Goal: Transaction & Acquisition: Purchase product/service

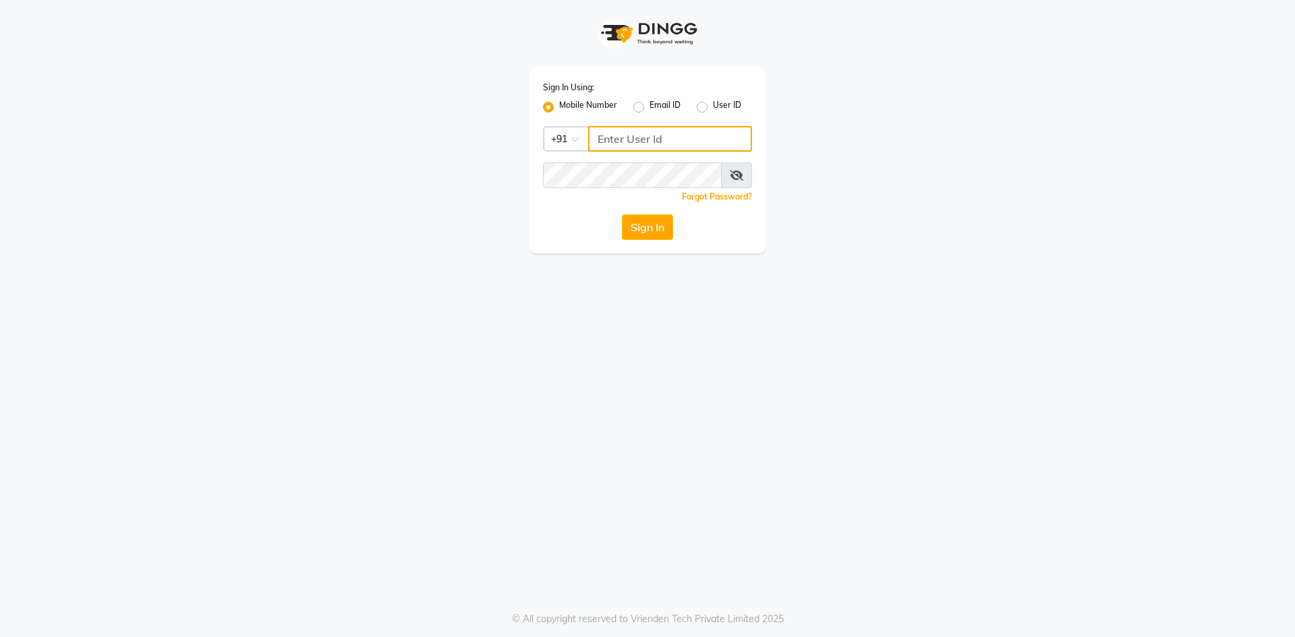
click at [638, 137] on input "Username" at bounding box center [670, 139] width 164 height 26
type input "7799228194"
click at [622, 214] on button "Sign In" at bounding box center [647, 227] width 51 height 26
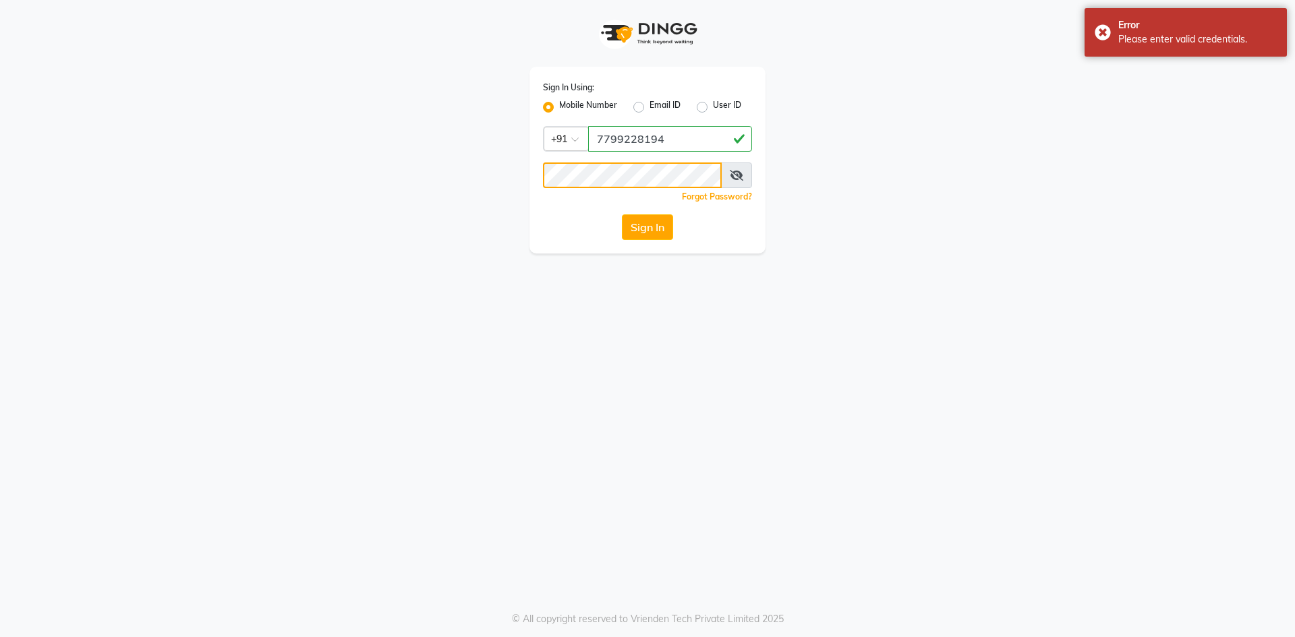
click at [441, 229] on div "Sign In Using: Mobile Number Email ID User ID Country Code × [PHONE_NUMBER] Rem…" at bounding box center [647, 127] width 769 height 254
click at [622, 214] on button "Sign In" at bounding box center [647, 227] width 51 height 26
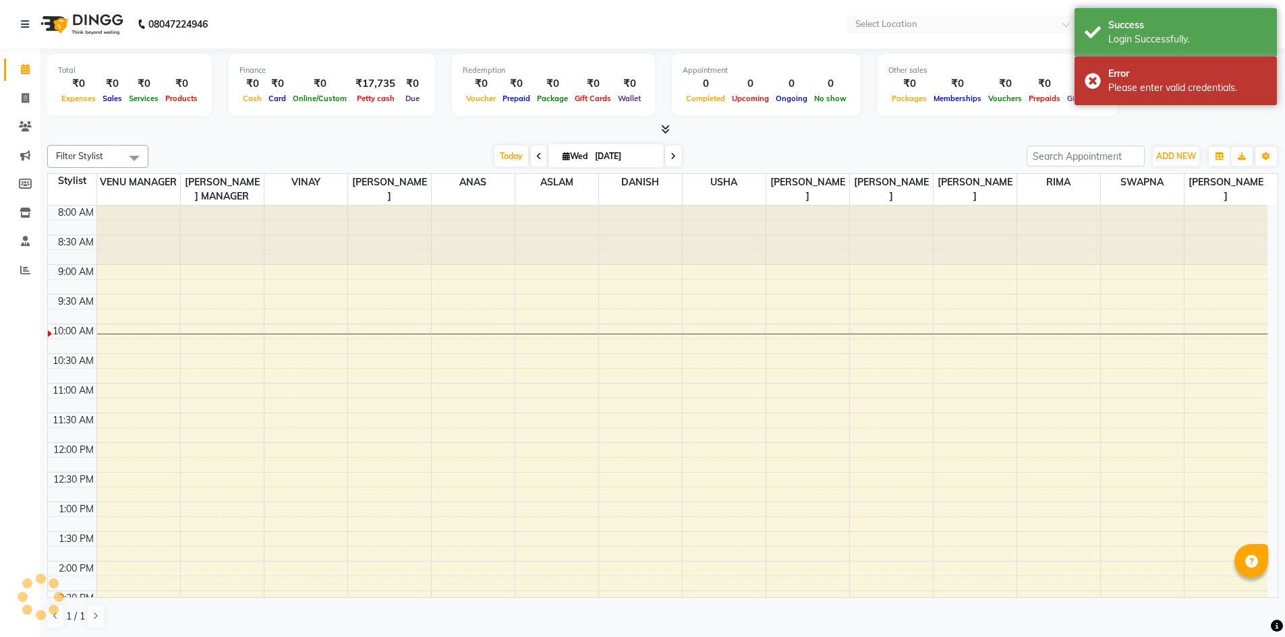
select select "en"
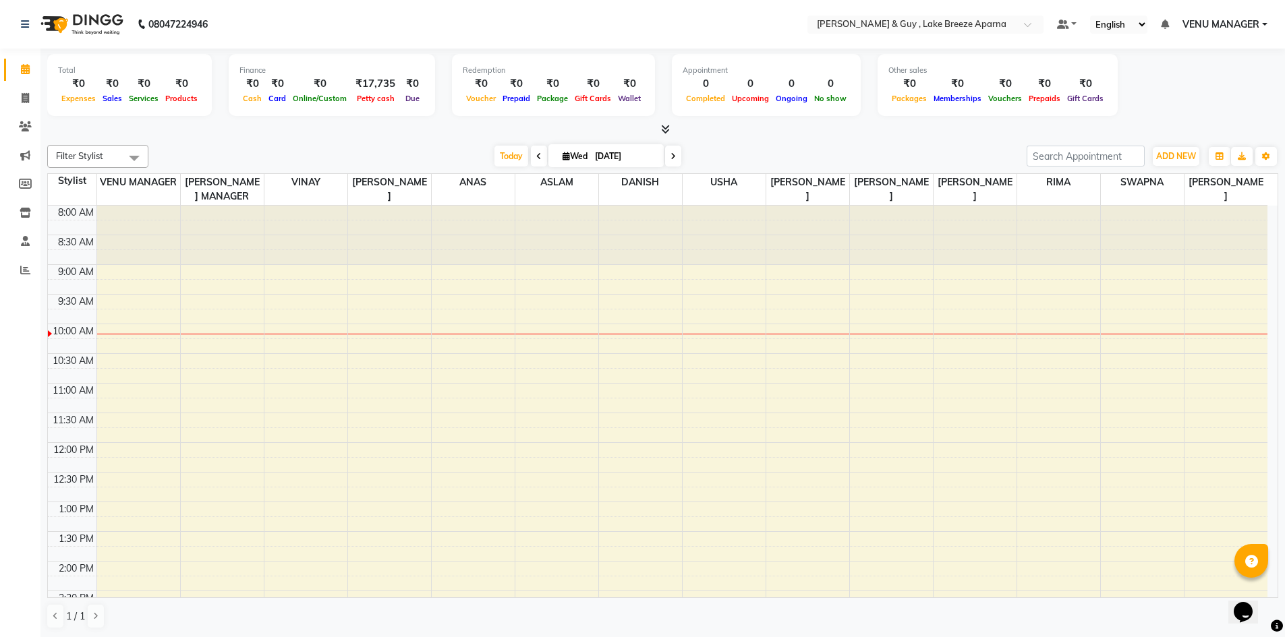
click at [667, 126] on icon at bounding box center [665, 129] width 9 height 10
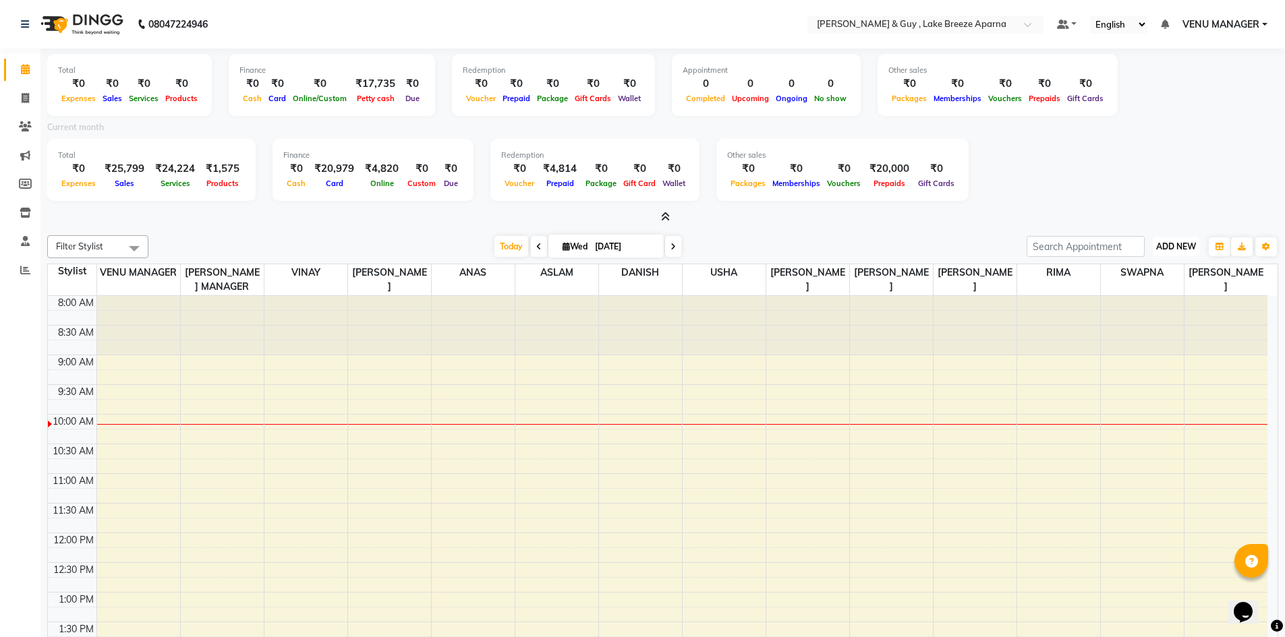
click at [1183, 245] on span "ADD NEW" at bounding box center [1176, 246] width 40 height 10
click at [1143, 183] on div "Total ₹0 Expenses ₹25,799 Sales ₹24,224 Services ₹1,575 Products Finance ₹0 Cas…" at bounding box center [662, 172] width 1231 height 66
click at [36, 94] on span at bounding box center [25, 99] width 24 height 16
select select "service"
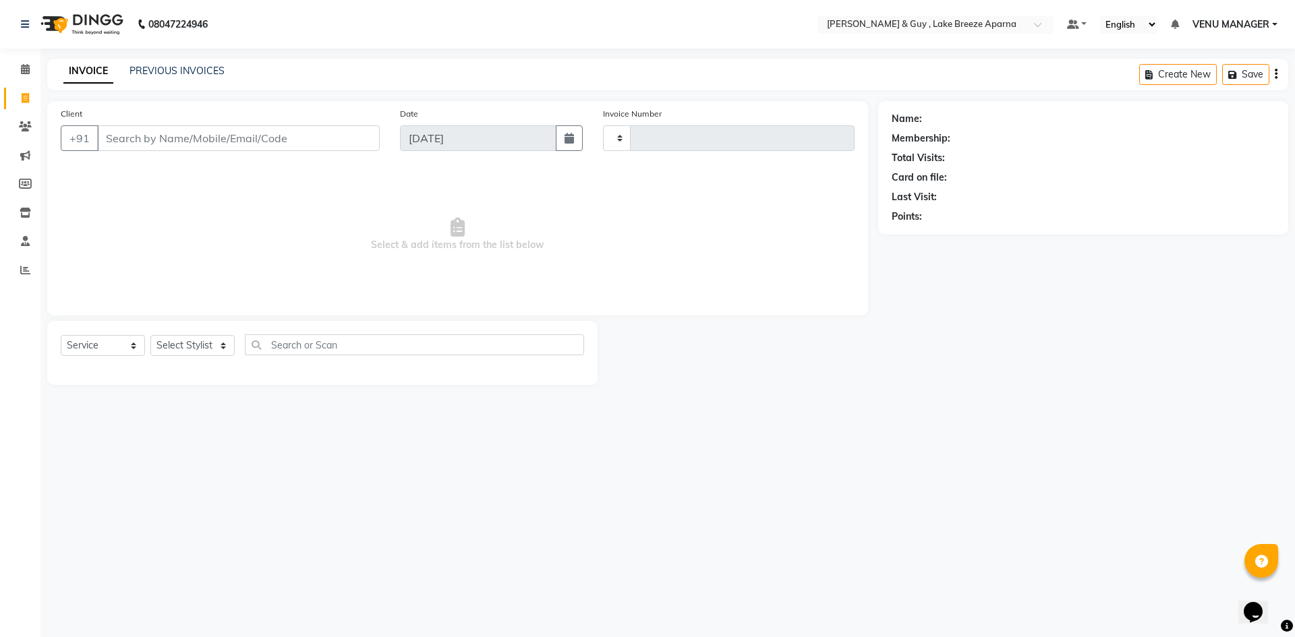
type input "0480"
select select "8690"
click at [150, 77] on div "PREVIOUS INVOICES" at bounding box center [176, 71] width 95 height 14
click at [212, 72] on link "PREVIOUS INVOICES" at bounding box center [176, 71] width 95 height 12
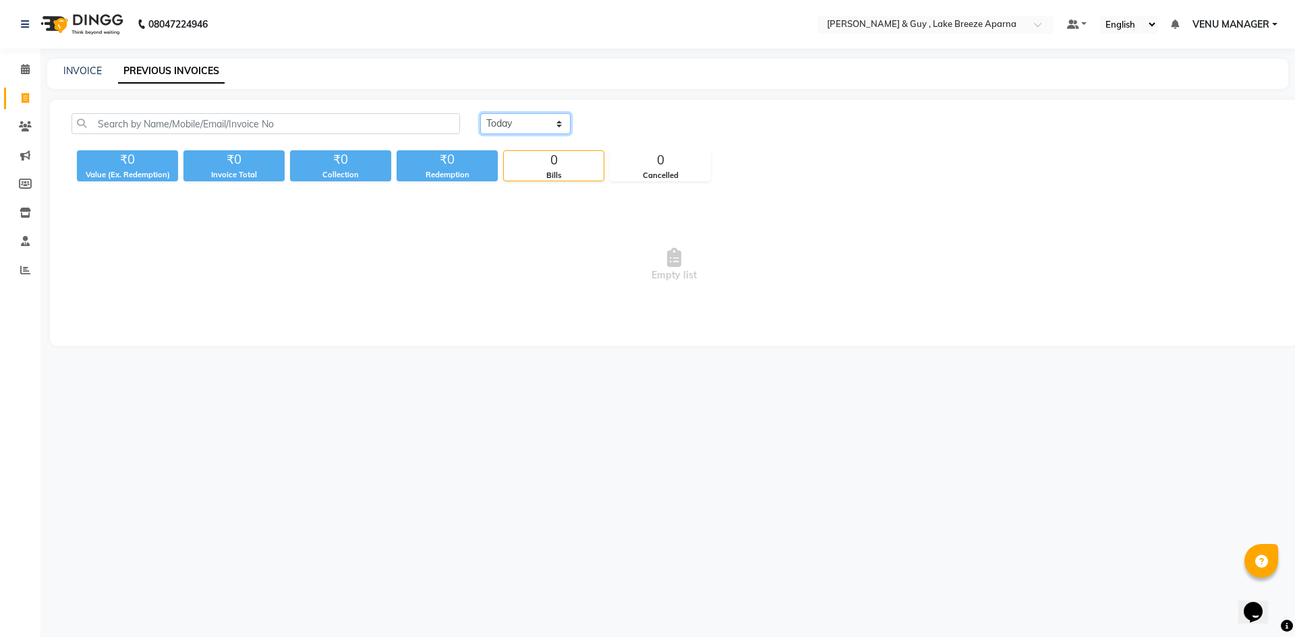
click at [507, 116] on select "[DATE] [DATE] Custom Range" at bounding box center [525, 123] width 90 height 21
select select "range"
click at [480, 113] on select "[DATE] [DATE] Custom Range" at bounding box center [525, 123] width 90 height 21
click at [624, 126] on input "[DATE]" at bounding box center [635, 124] width 94 height 19
select select "9"
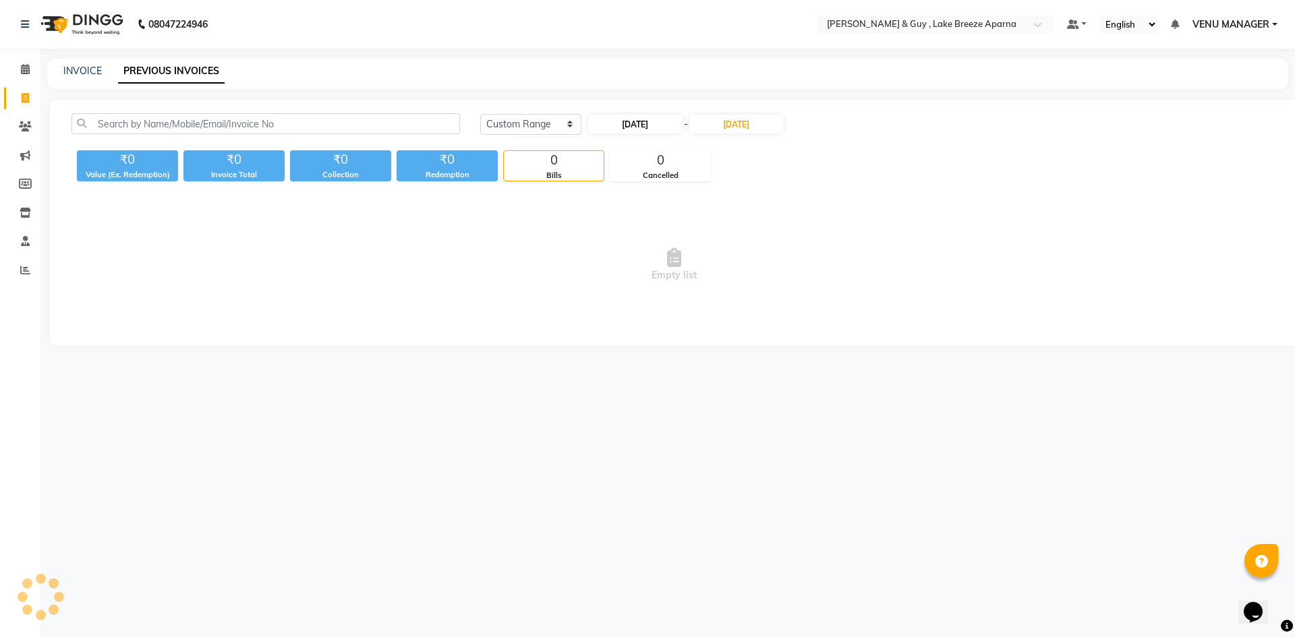
select select "2025"
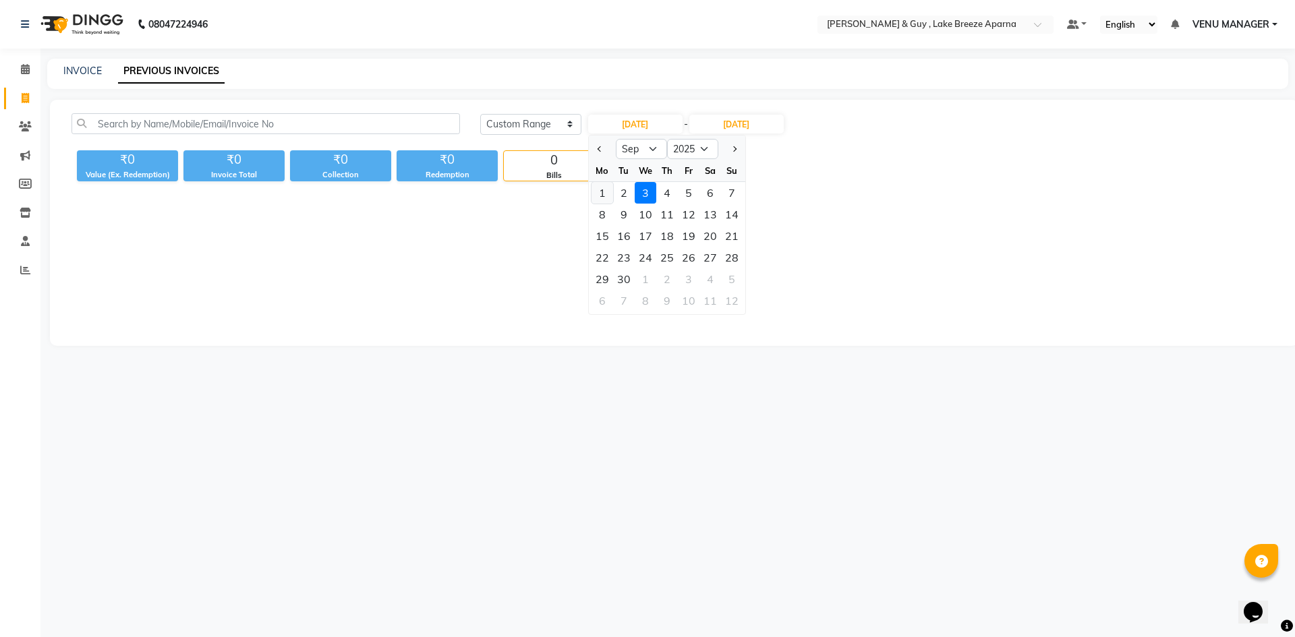
click at [599, 193] on div "1" at bounding box center [602, 193] width 22 height 22
type input "01-09-2025"
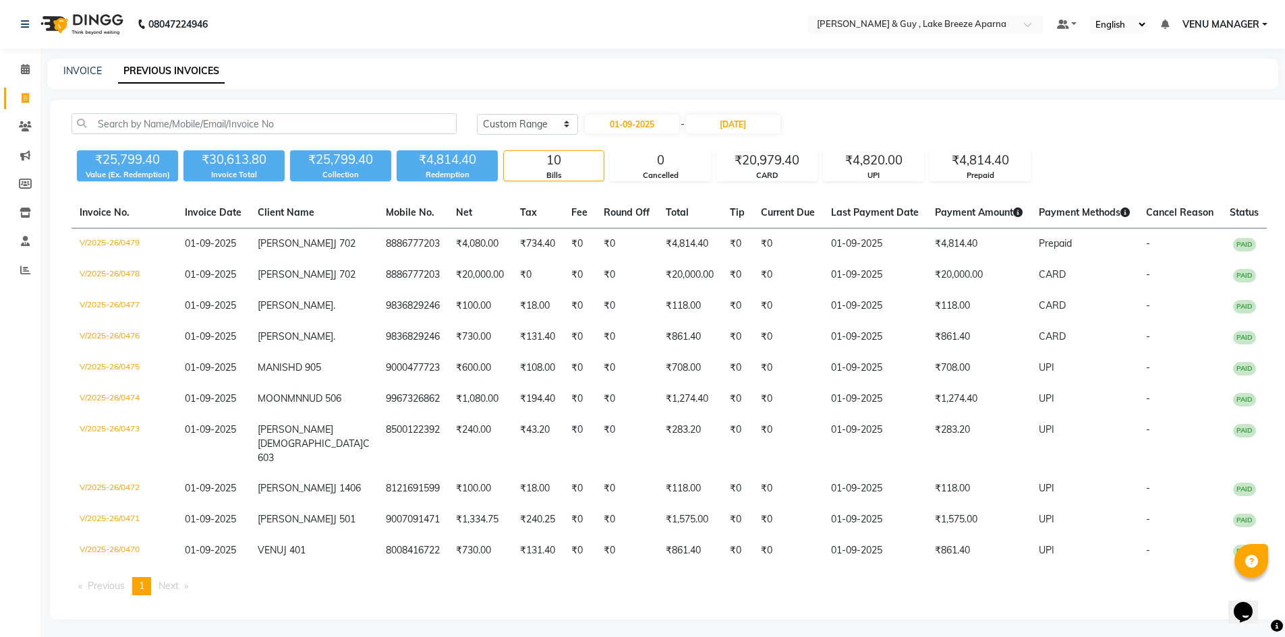
click at [74, 62] on div "INVOICE PREVIOUS INVOICES" at bounding box center [662, 74] width 1231 height 30
click at [76, 67] on link "INVOICE" at bounding box center [82, 71] width 38 height 12
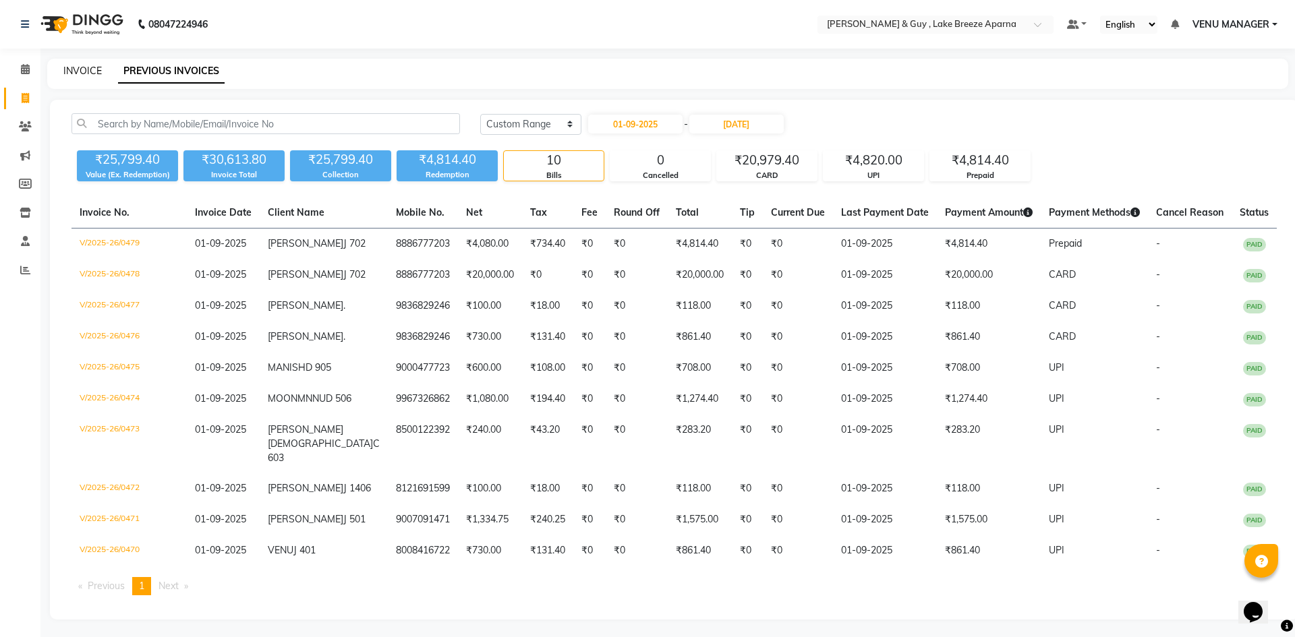
select select "8690"
select select "service"
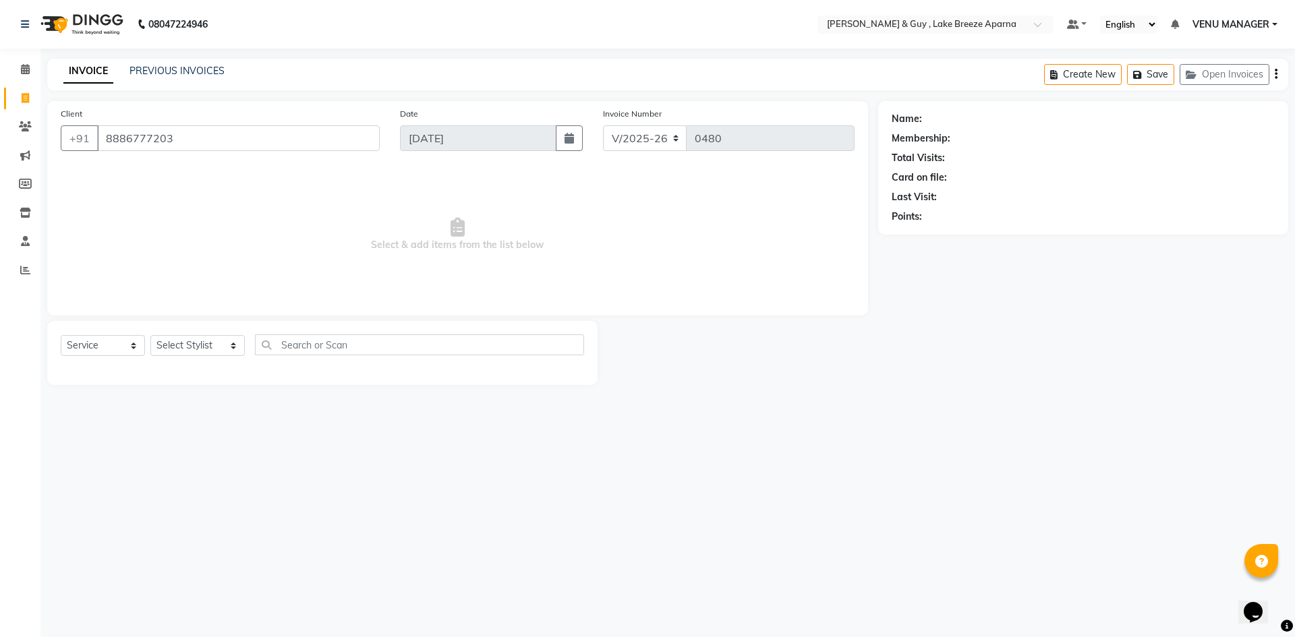
type input "8886777203"
click at [946, 118] on link "[PERSON_NAME] J 702" at bounding box center [975, 119] width 100 height 14
drag, startPoint x: 203, startPoint y: 144, endPoint x: 0, endPoint y: 180, distance: 206.1
click at [25, 165] on app-home "08047224946 Select Location × [PERSON_NAME] & Guy , Lake Breeze Aparna Default …" at bounding box center [647, 202] width 1295 height 405
type input "6300898403"
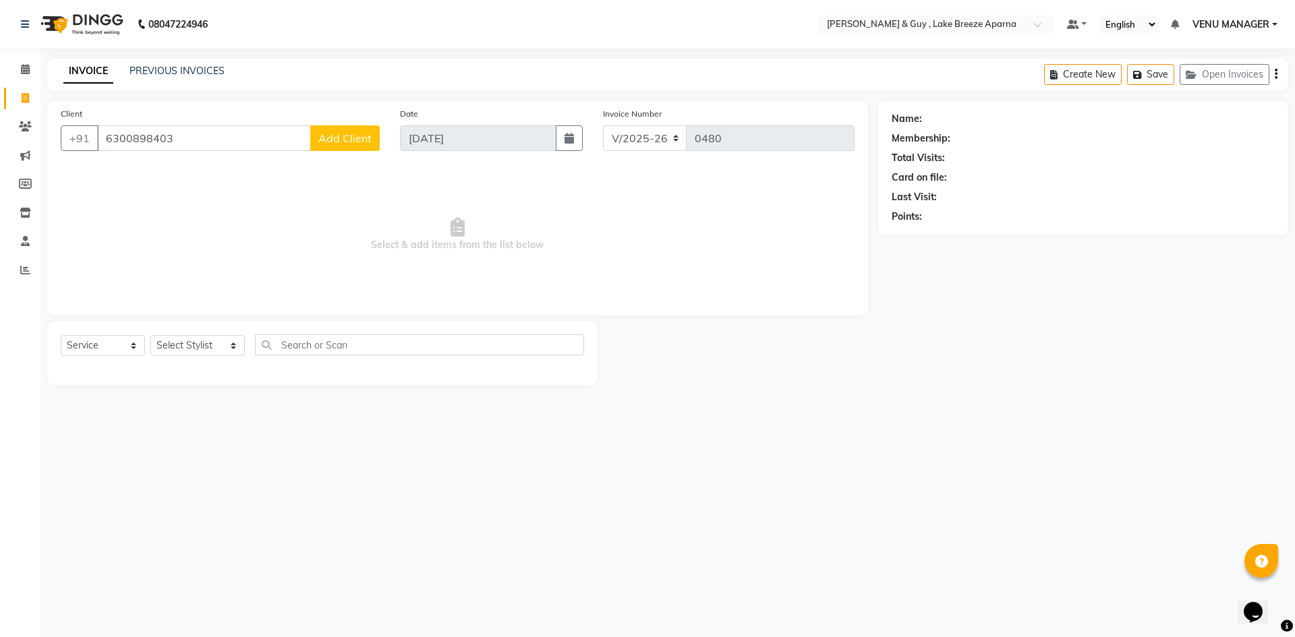
click at [336, 134] on span "Add Client" at bounding box center [344, 137] width 53 height 13
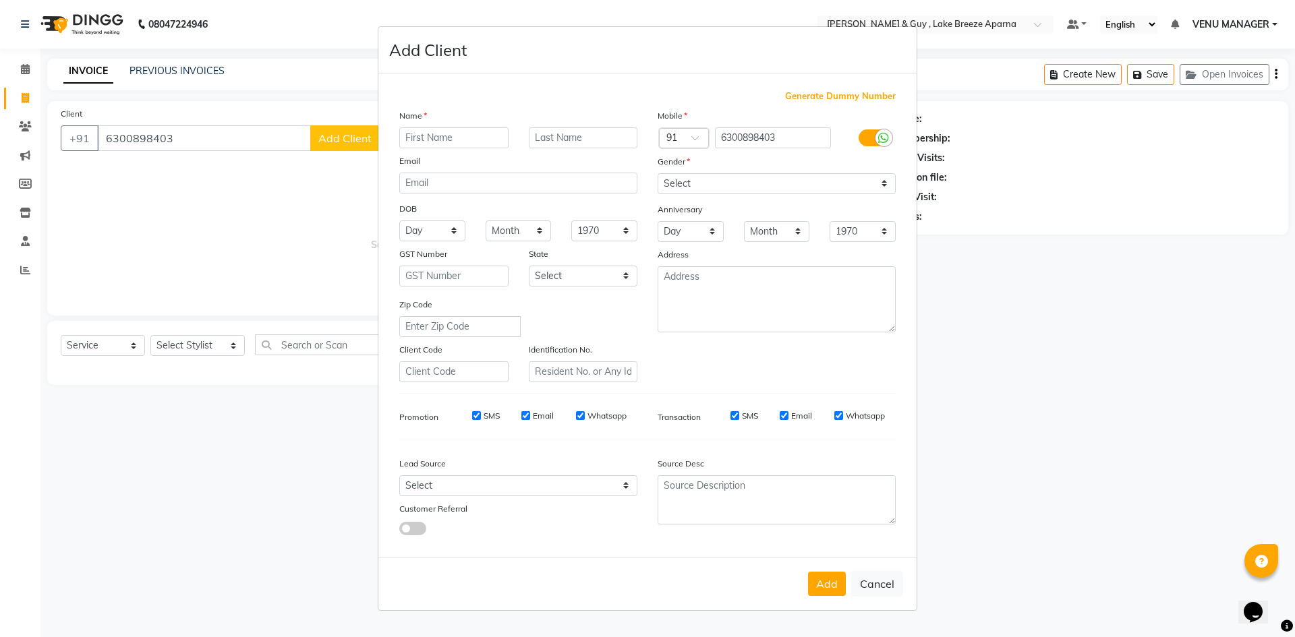
click at [412, 141] on input "text" at bounding box center [453, 137] width 109 height 21
type input "[PERSON_NAME]"
type input "G 1203"
click at [851, 192] on select "Select [DEMOGRAPHIC_DATA] [DEMOGRAPHIC_DATA] Other Prefer Not To Say" at bounding box center [776, 183] width 238 height 21
select select "[DEMOGRAPHIC_DATA]"
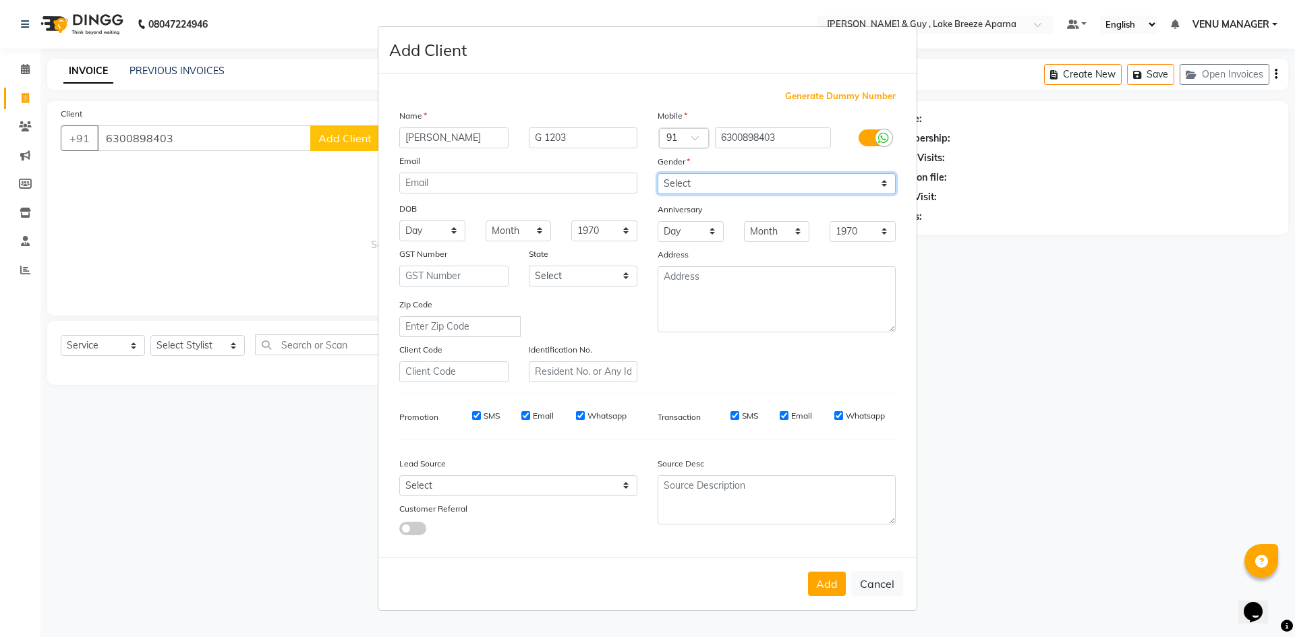
click at [657, 173] on select "Select [DEMOGRAPHIC_DATA] [DEMOGRAPHIC_DATA] Other Prefer Not To Say" at bounding box center [776, 183] width 238 height 21
click at [811, 562] on div "Add Cancel" at bounding box center [647, 583] width 538 height 53
click at [821, 581] on button "Add" at bounding box center [827, 584] width 38 height 24
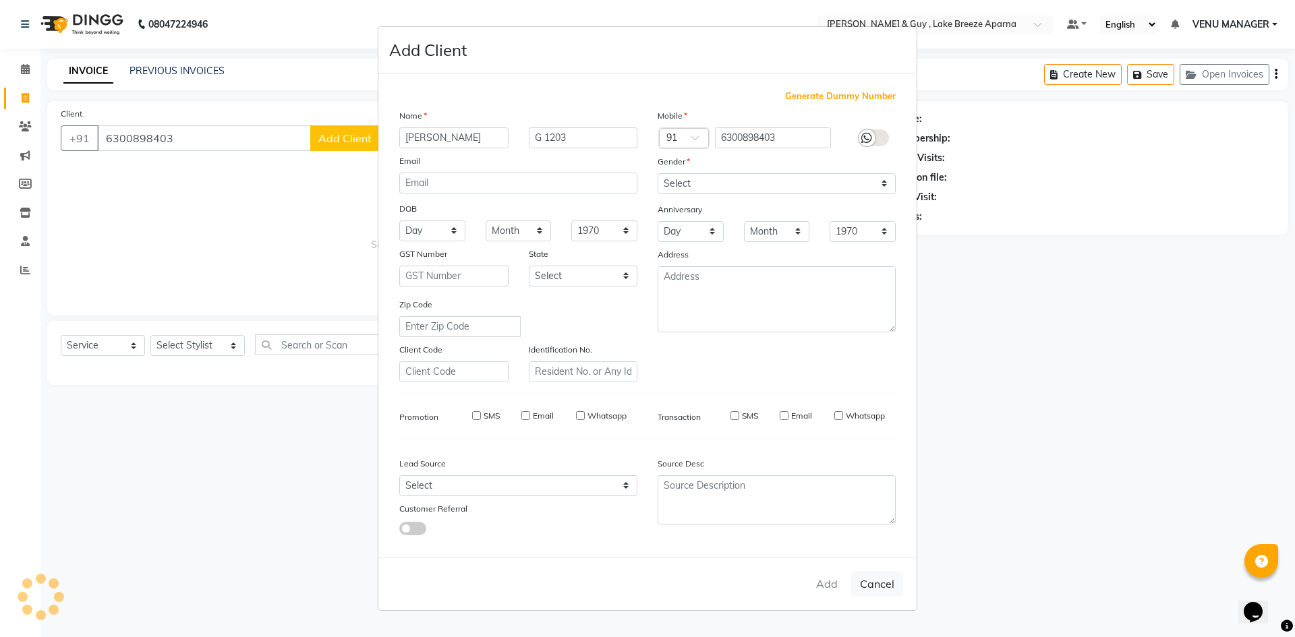
select select
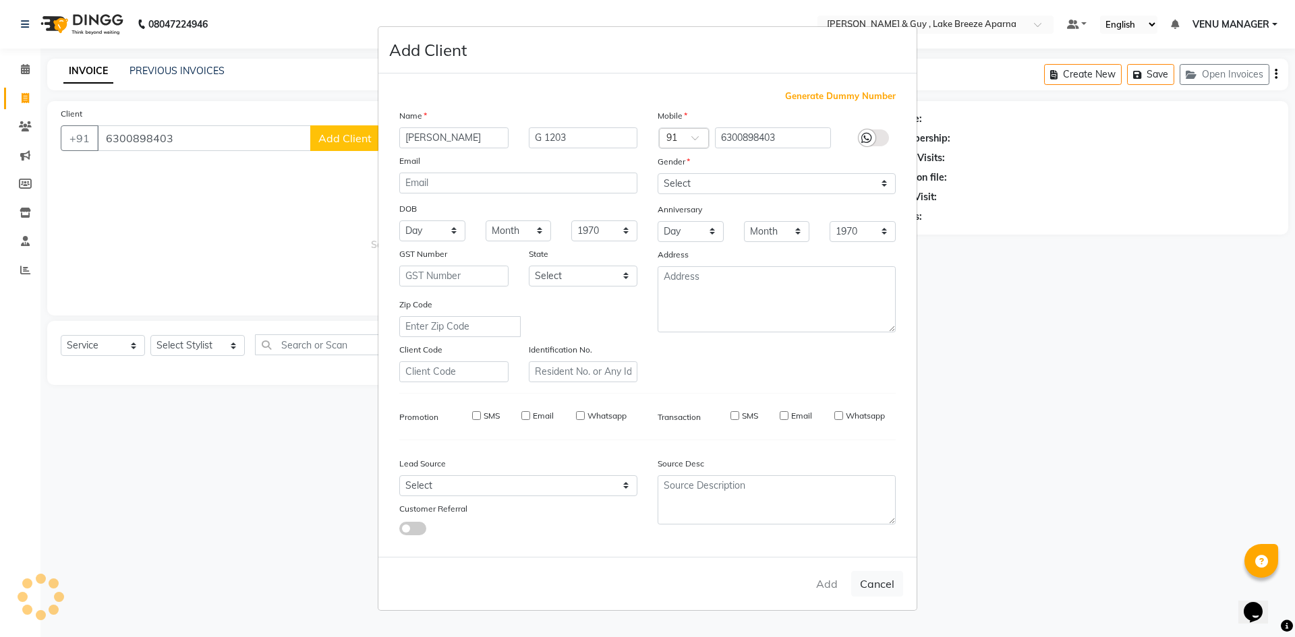
select select
checkbox input "false"
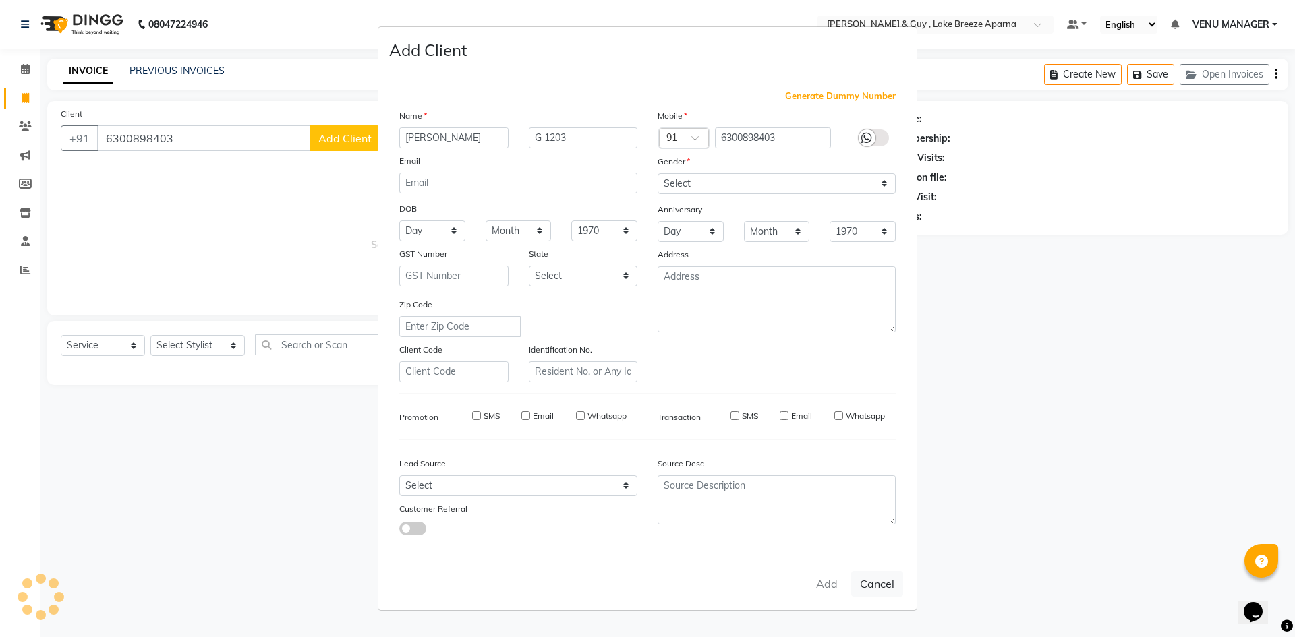
checkbox input "false"
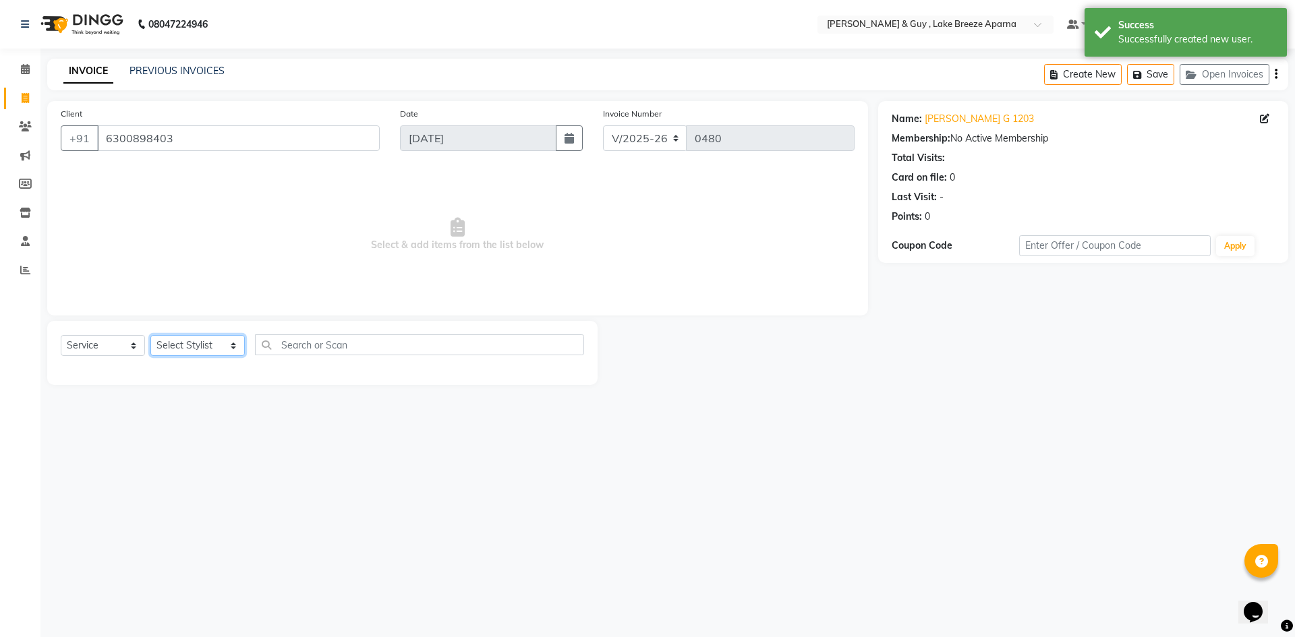
click at [216, 341] on select "Select Stylist ANAS ASLAM [DEMOGRAPHIC_DATA][PERSON_NAME] MANAGER [PERSON_NAME]…" at bounding box center [197, 345] width 94 height 21
click at [150, 335] on select "Select Stylist ANAS ASLAM [DEMOGRAPHIC_DATA][PERSON_NAME] MANAGER [PERSON_NAME]…" at bounding box center [197, 345] width 94 height 21
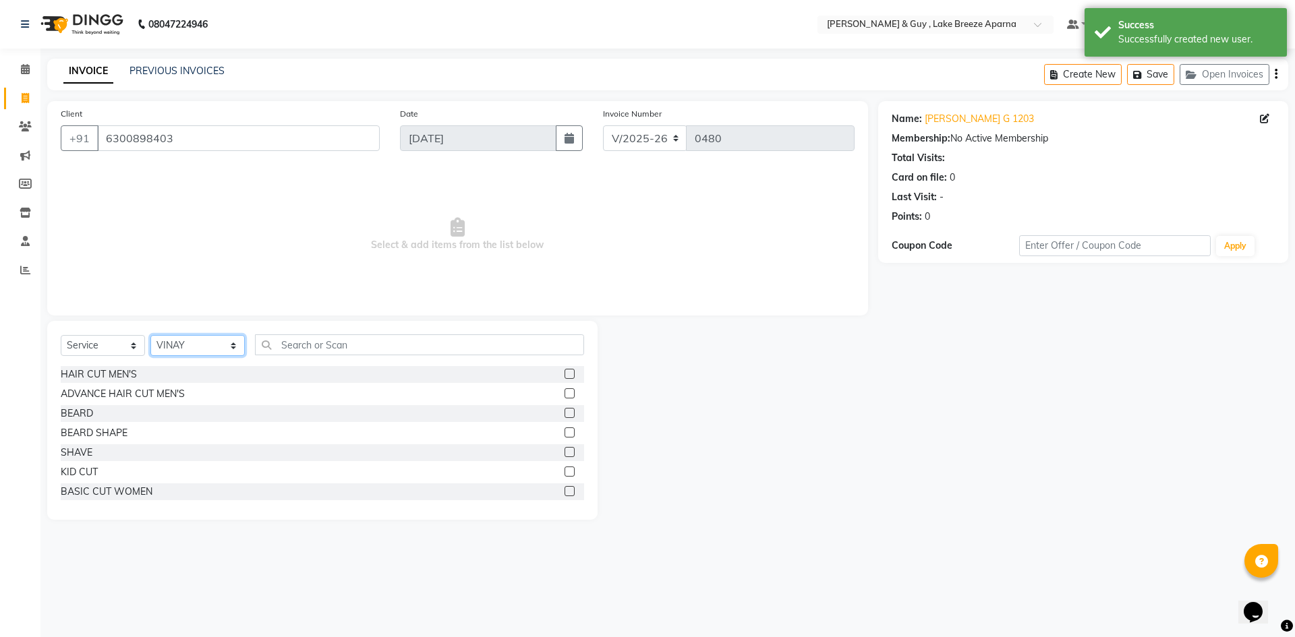
drag, startPoint x: 215, startPoint y: 343, endPoint x: 214, endPoint y: 353, distance: 10.2
click at [215, 343] on select "Select Stylist ANAS ASLAM [DEMOGRAPHIC_DATA][PERSON_NAME] MANAGER [PERSON_NAME]…" at bounding box center [197, 345] width 94 height 21
select select "87992"
click at [150, 335] on select "Select Stylist ANAS ASLAM [DEMOGRAPHIC_DATA][PERSON_NAME] MANAGER [PERSON_NAME]…" at bounding box center [197, 345] width 94 height 21
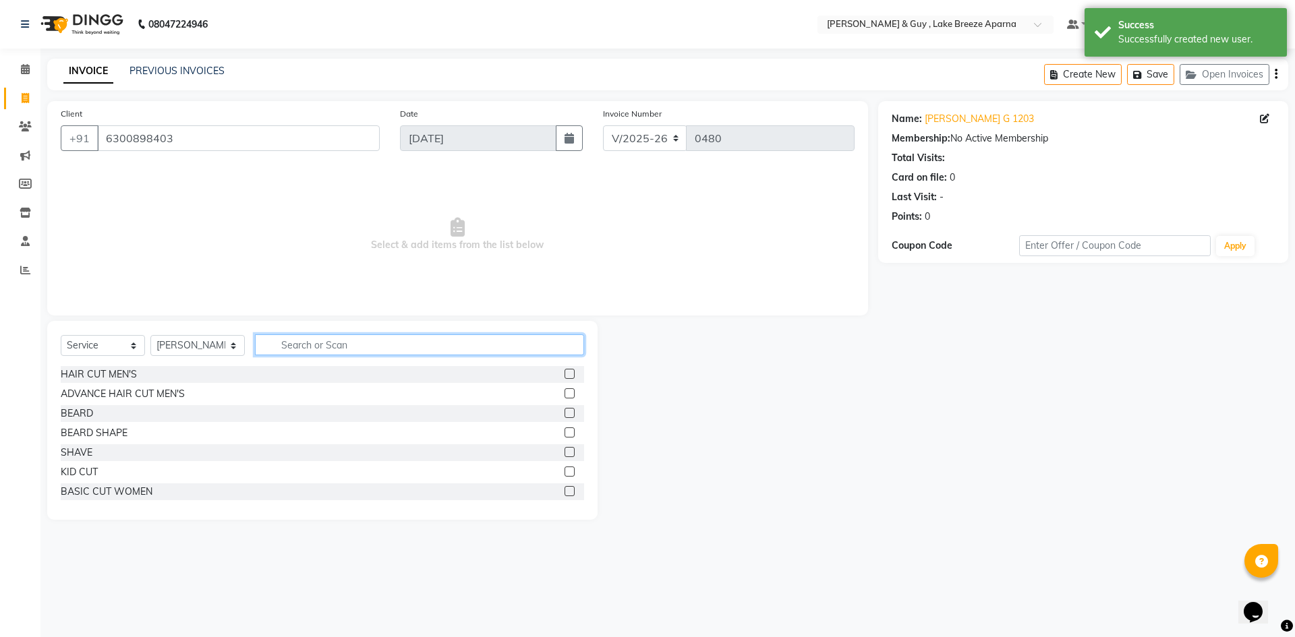
click at [309, 347] on input "text" at bounding box center [419, 344] width 329 height 21
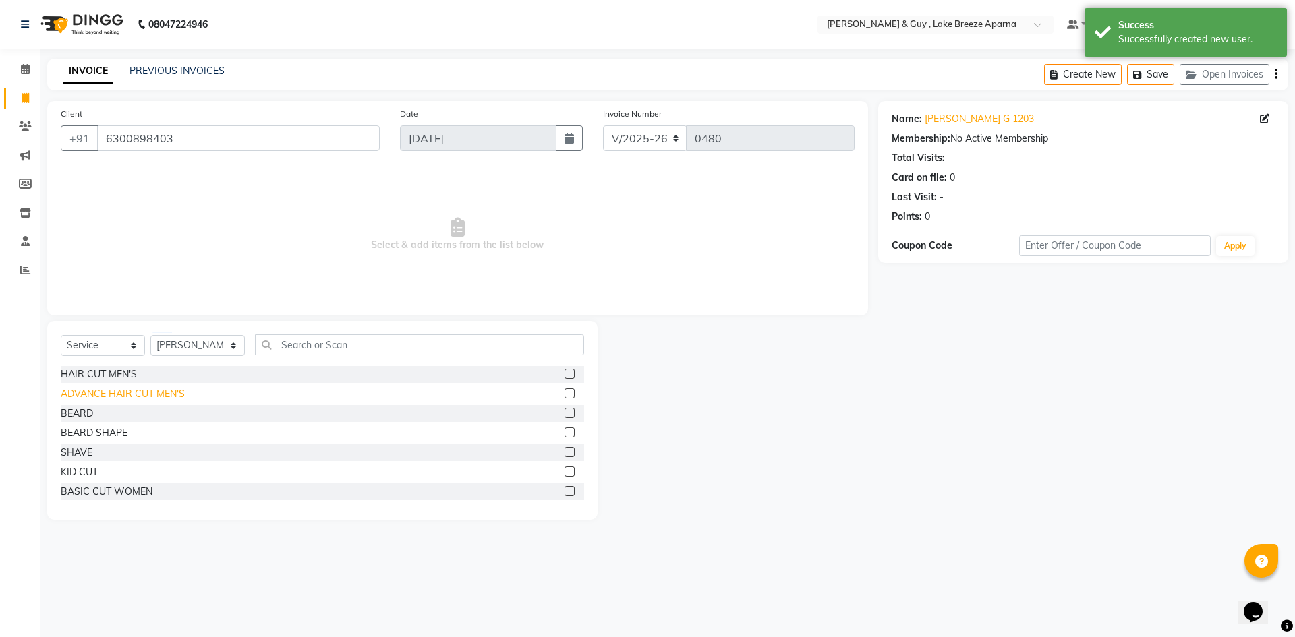
click at [165, 394] on div "ADVANCE HAIR CUT MEN'S" at bounding box center [123, 394] width 124 height 14
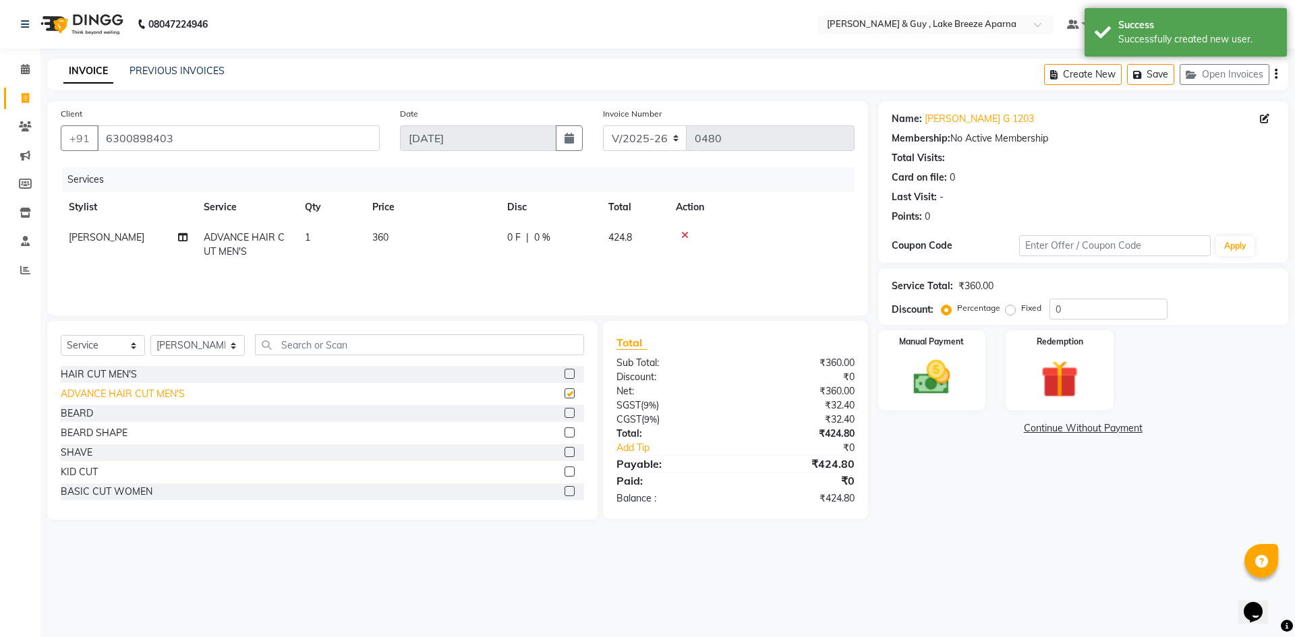
checkbox input "false"
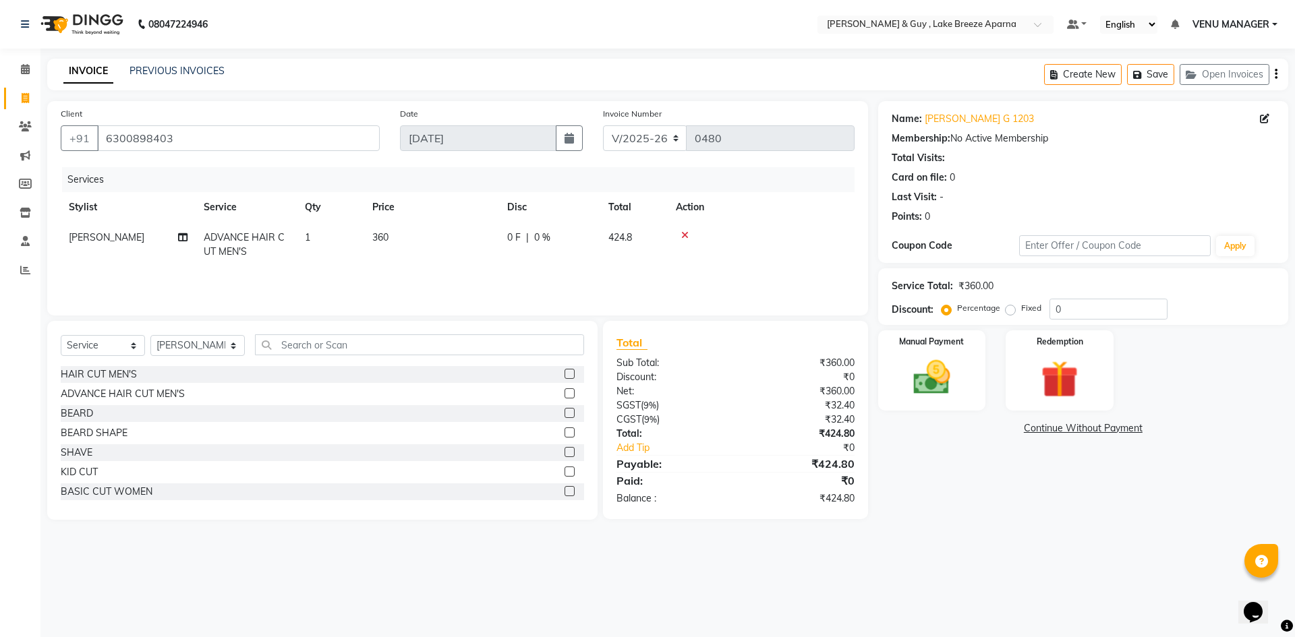
click at [688, 236] on icon at bounding box center [684, 235] width 7 height 9
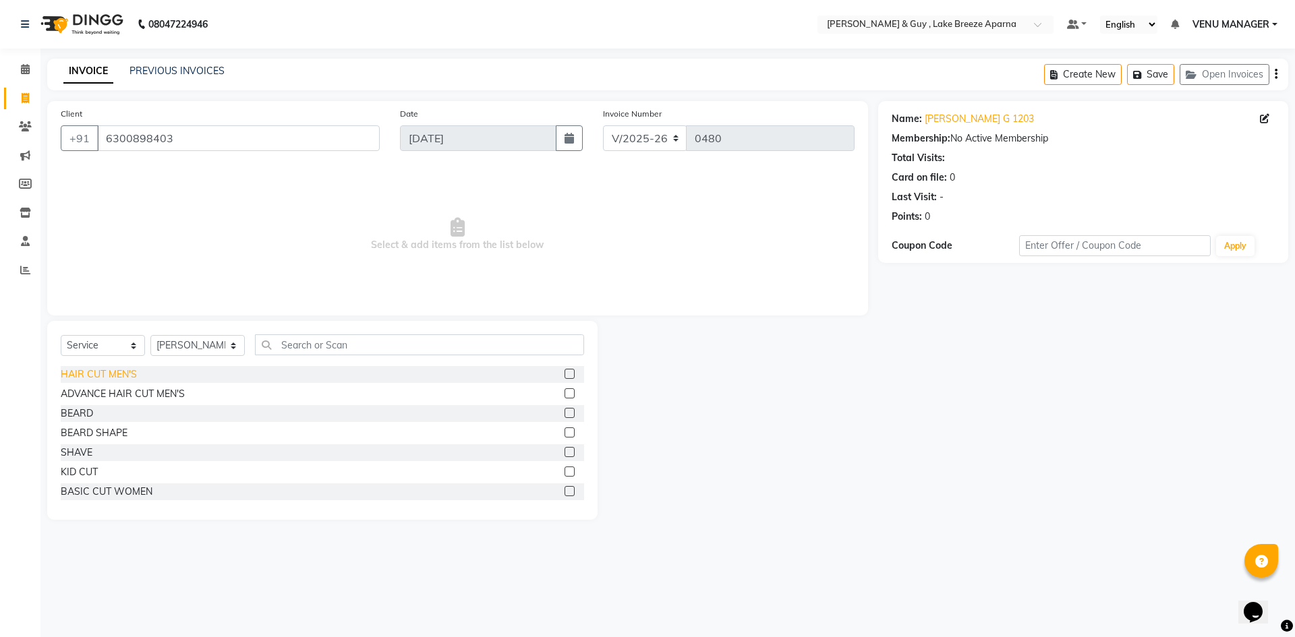
click at [121, 373] on div "HAIR CUT MEN'S" at bounding box center [99, 375] width 76 height 14
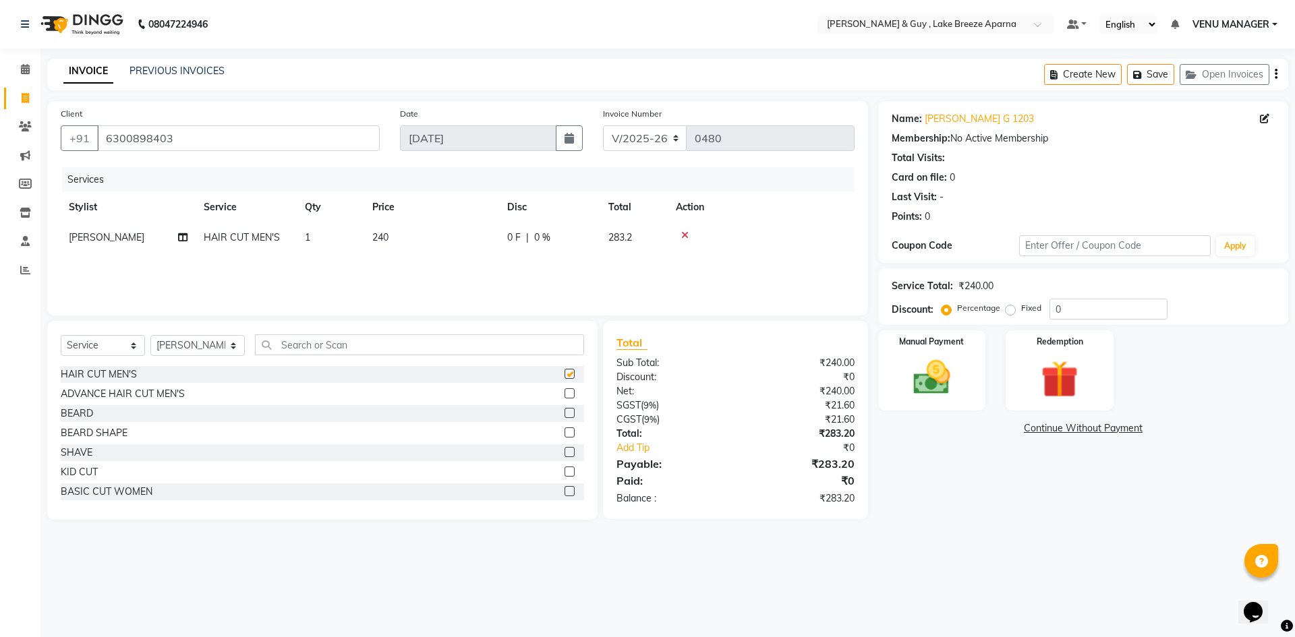
checkbox input "false"
click at [137, 129] on input "6300898403" at bounding box center [238, 138] width 283 height 26
click at [245, 139] on input "6300898403" at bounding box center [238, 138] width 283 height 26
click at [441, 585] on div "08047224946 Select Location × [PERSON_NAME] & Guy , Lake Breeze Aparna Default …" at bounding box center [647, 318] width 1295 height 637
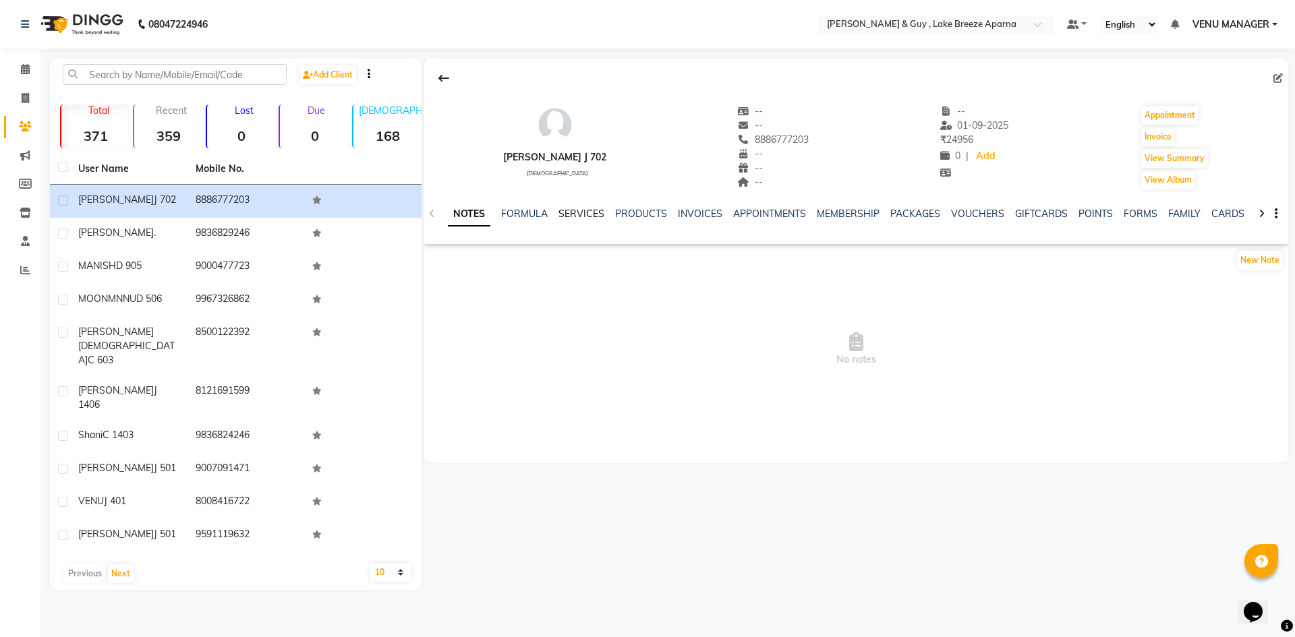
click at [589, 215] on link "SERVICES" at bounding box center [581, 214] width 46 height 12
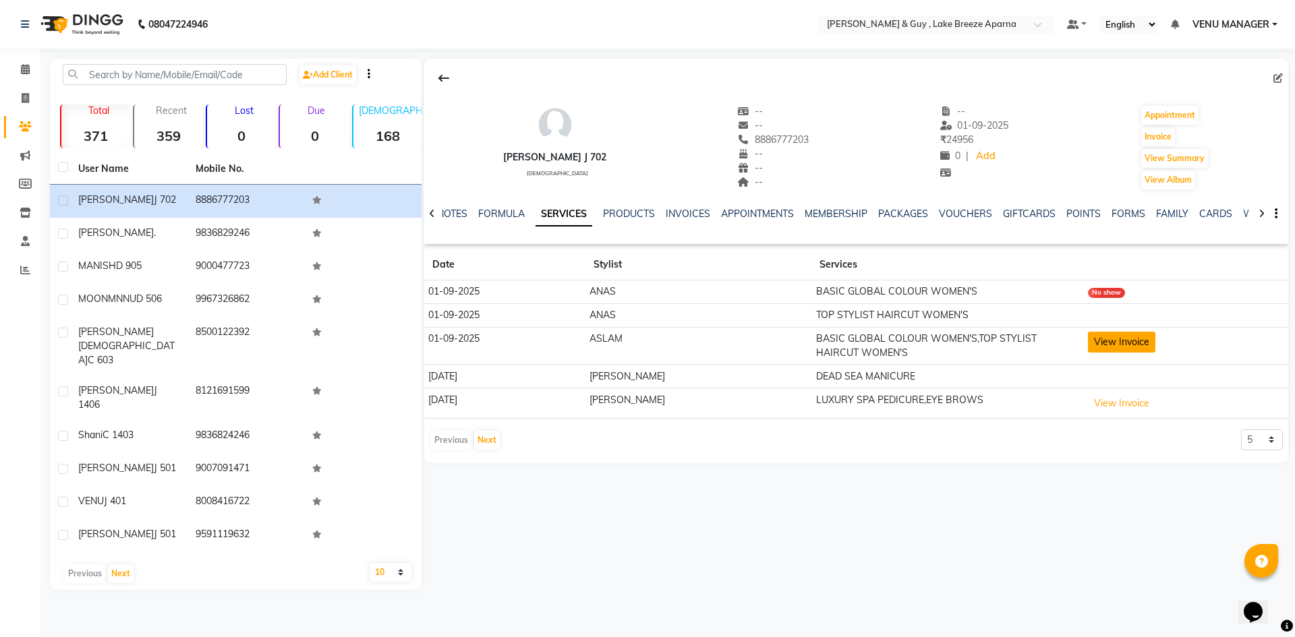
click at [1092, 339] on button "View Invoice" at bounding box center [1121, 342] width 67 height 21
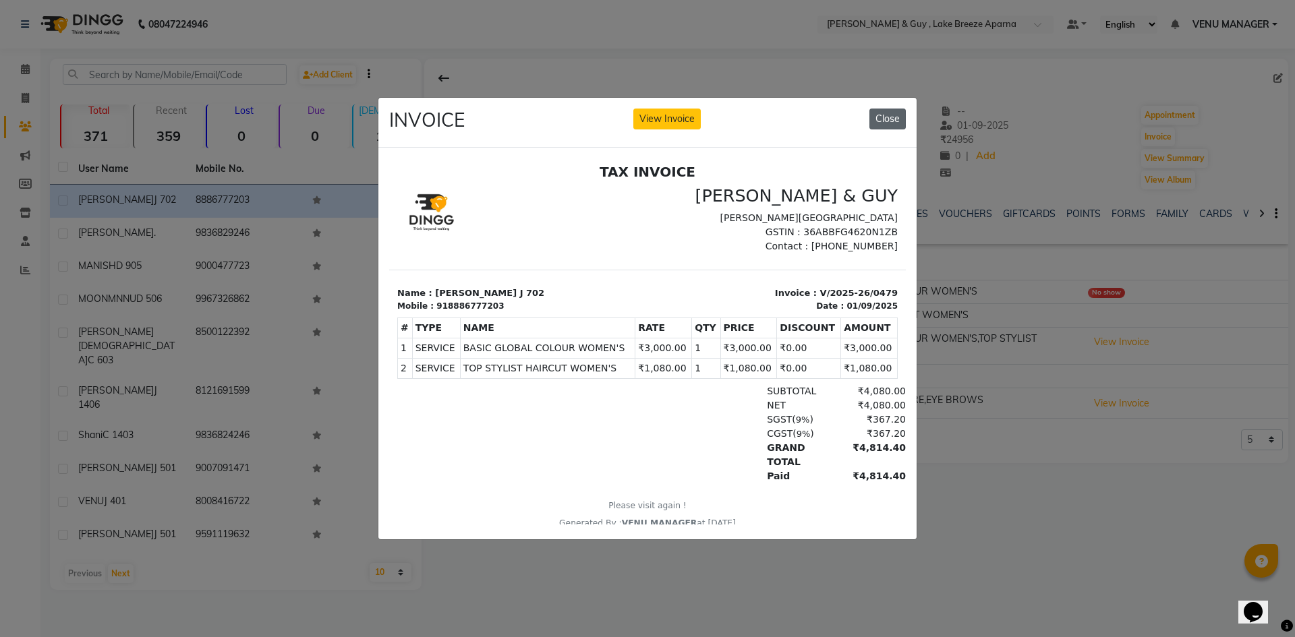
click at [885, 118] on button "Close" at bounding box center [887, 119] width 36 height 21
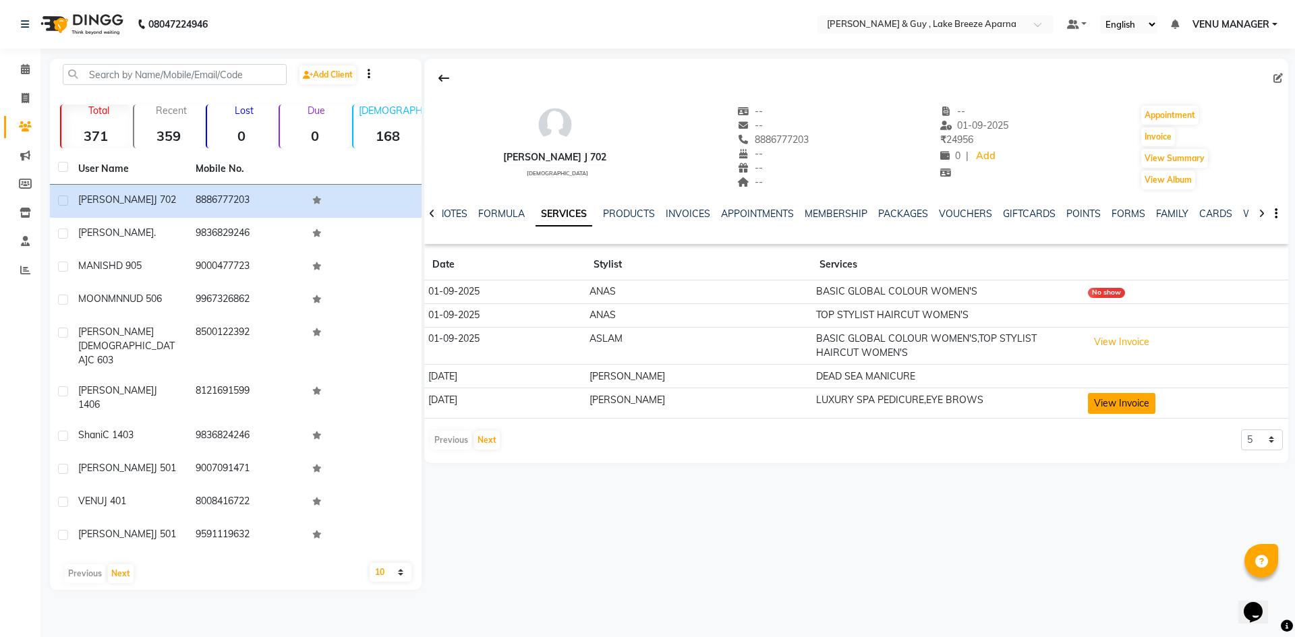
click at [1104, 401] on button "View Invoice" at bounding box center [1121, 403] width 67 height 21
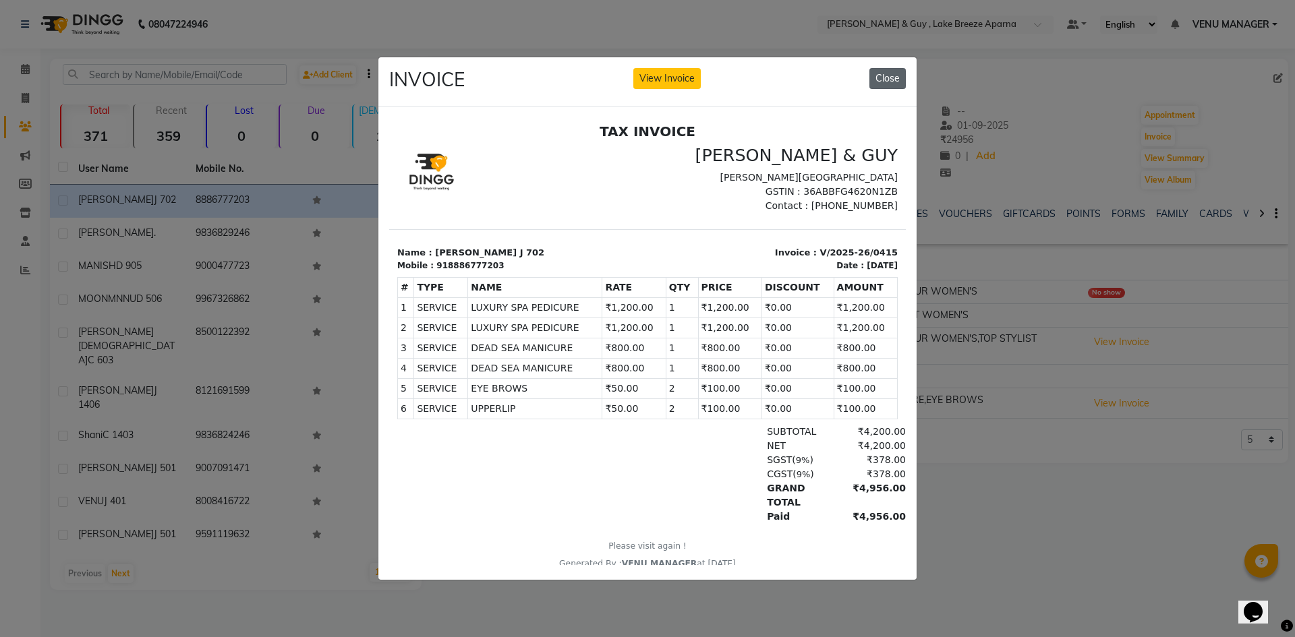
click at [884, 69] on button "Close" at bounding box center [887, 78] width 36 height 21
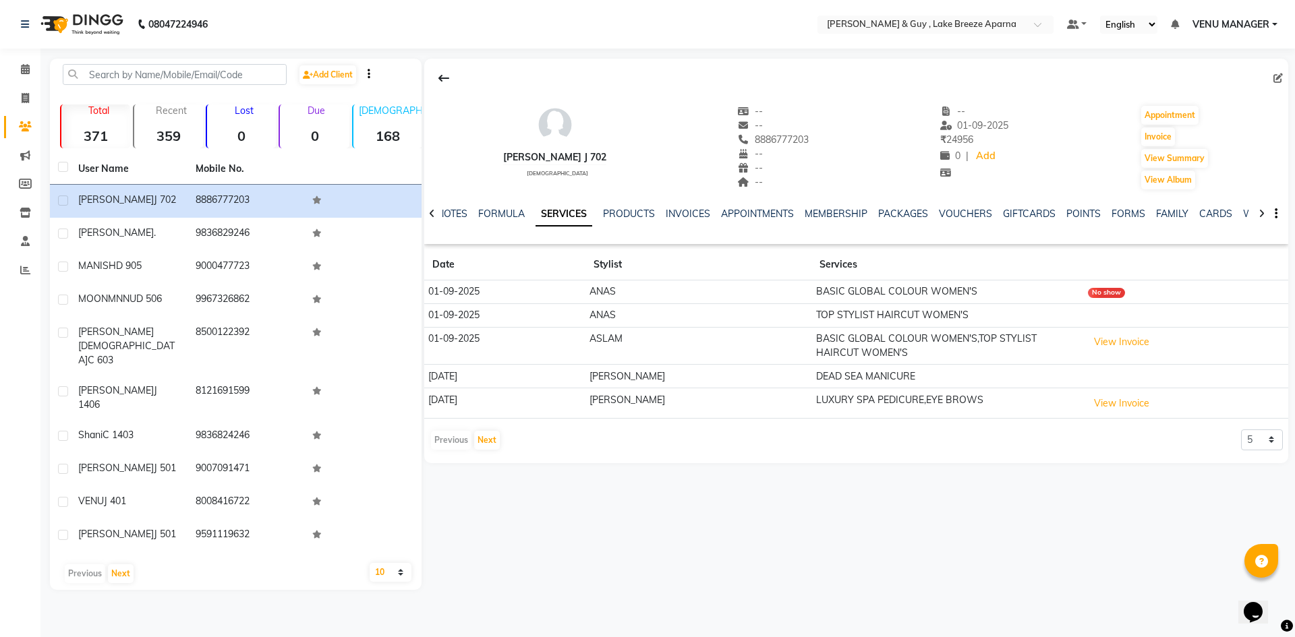
drag, startPoint x: 428, startPoint y: 401, endPoint x: 483, endPoint y: 402, distance: 54.6
click at [483, 402] on td "29-08-2025" at bounding box center [504, 403] width 161 height 30
click at [1103, 402] on button "View Invoice" at bounding box center [1121, 403] width 67 height 21
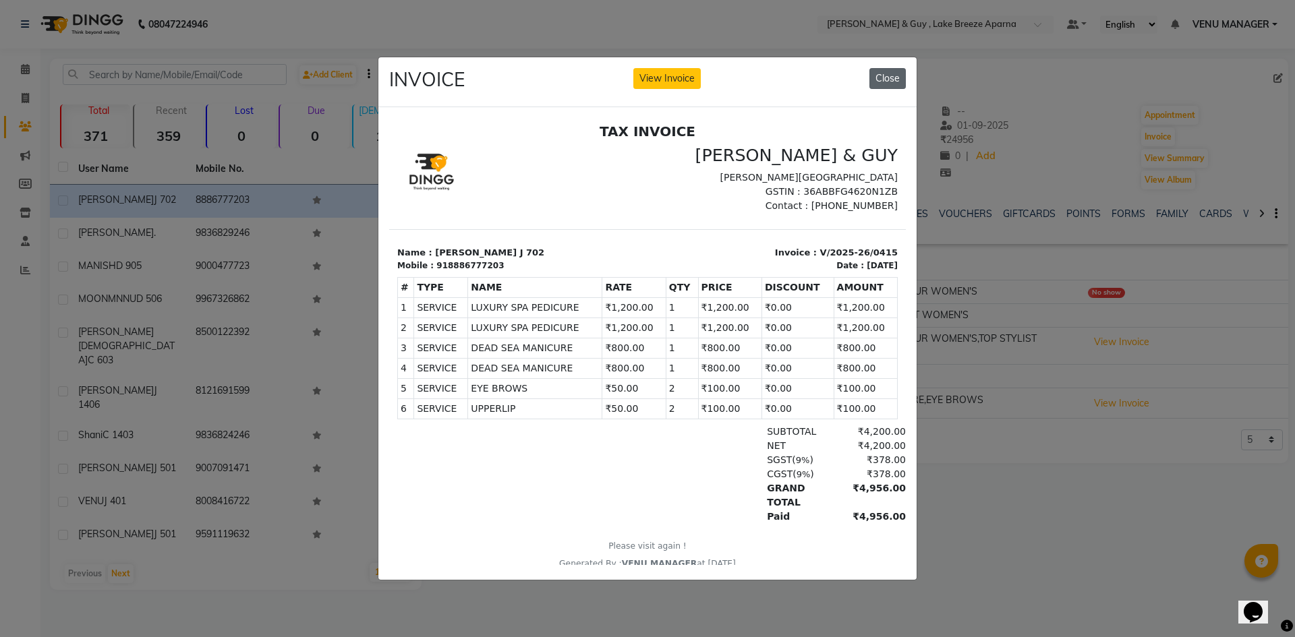
drag, startPoint x: 880, startPoint y: 76, endPoint x: 491, endPoint y: 2, distance: 396.0
click at [880, 76] on button "Close" at bounding box center [887, 78] width 36 height 21
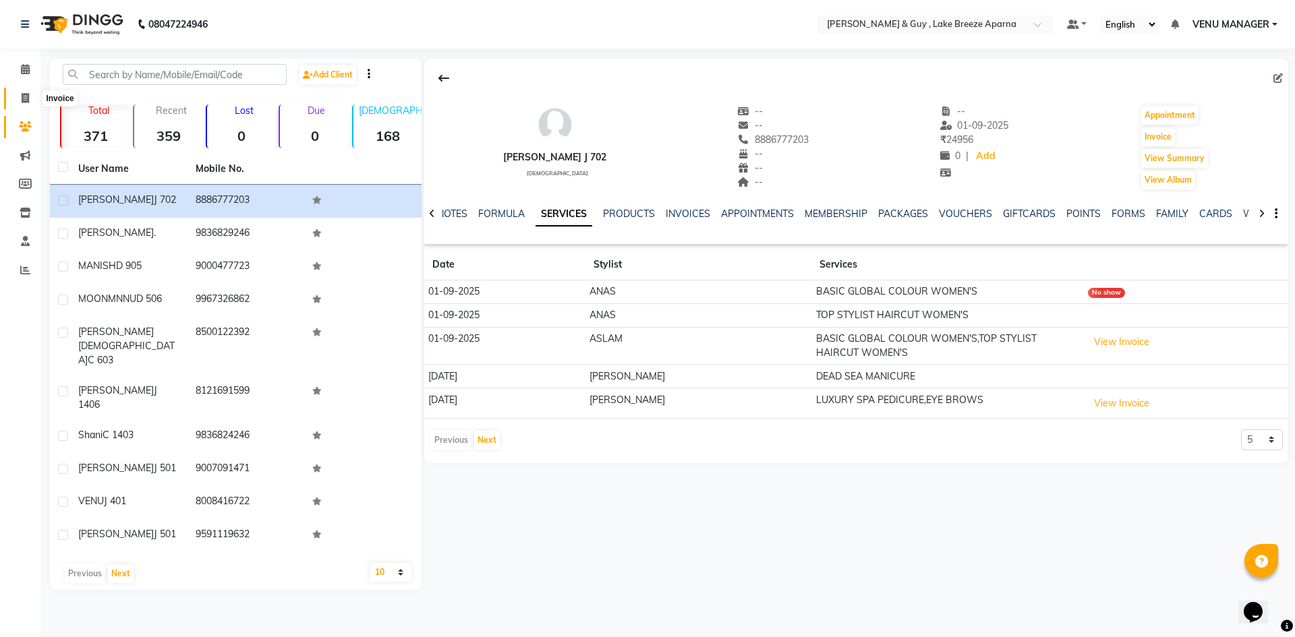
click at [24, 97] on icon at bounding box center [25, 98] width 7 height 10
select select "8690"
select select "service"
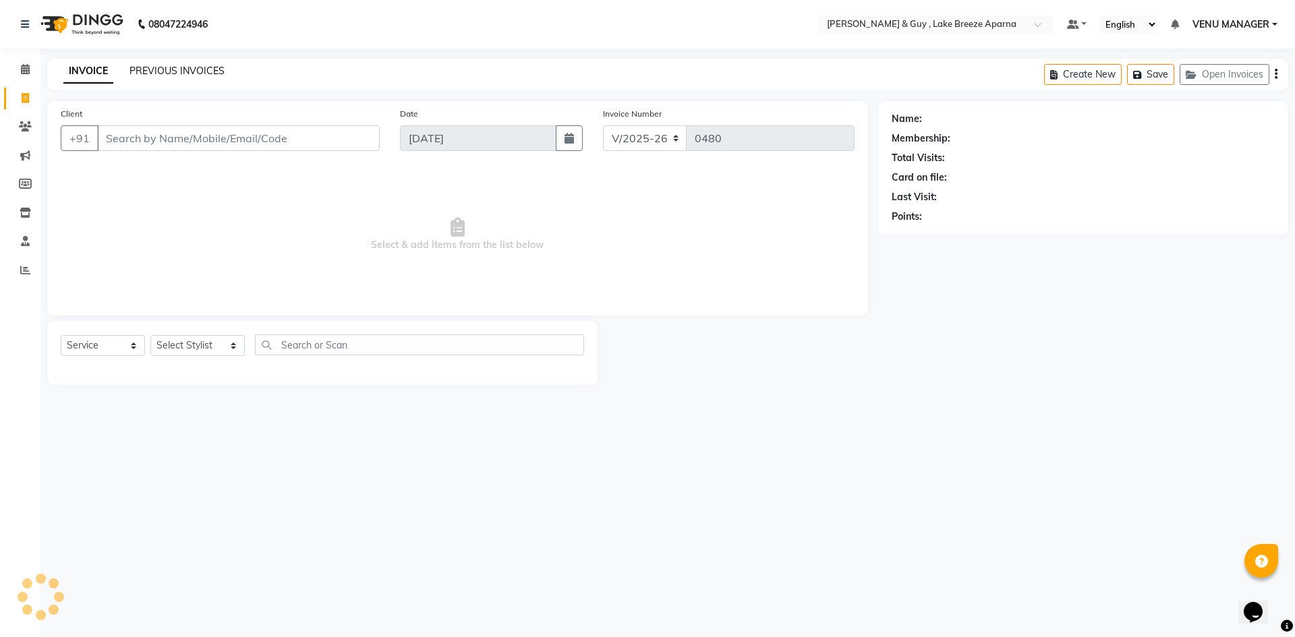
click at [168, 69] on link "PREVIOUS INVOICES" at bounding box center [176, 71] width 95 height 12
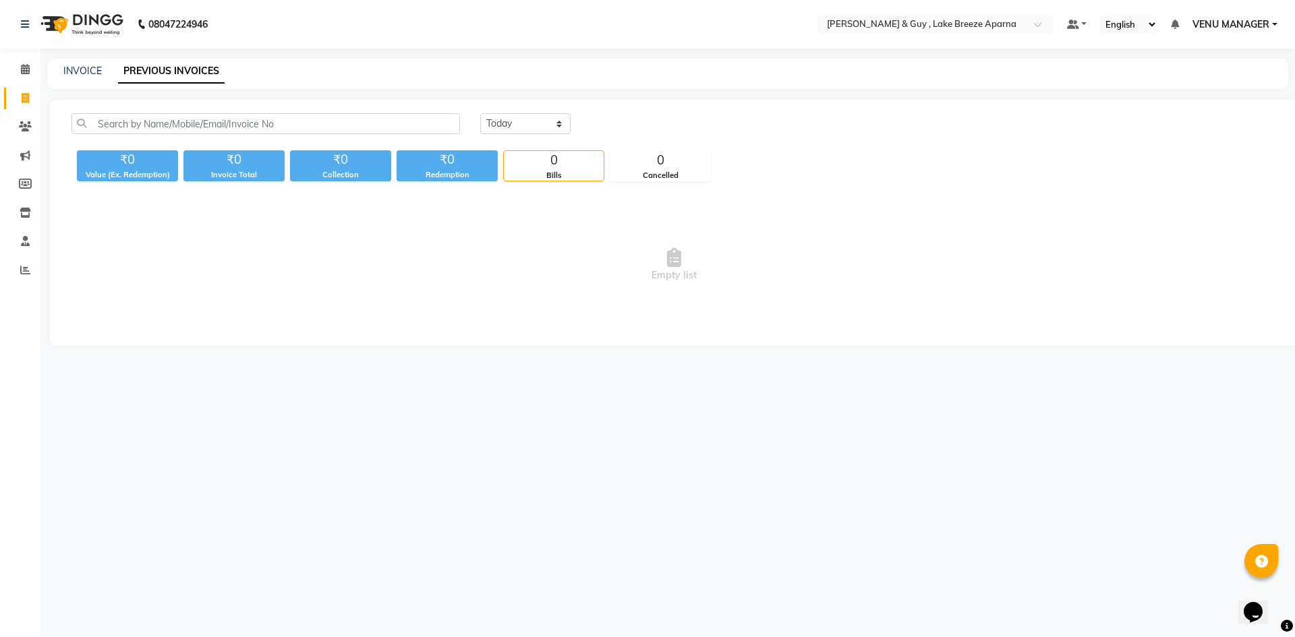
click at [483, 110] on div "Today Yesterday Custom Range ₹0 Value (Ex. Redemption) ₹0 Invoice Total ₹0 Coll…" at bounding box center [674, 223] width 1248 height 246
click at [492, 117] on select "[DATE] [DATE] Custom Range" at bounding box center [525, 123] width 90 height 21
select select "range"
click at [480, 113] on select "[DATE] [DATE] Custom Range" at bounding box center [525, 123] width 90 height 21
click at [631, 125] on input "[DATE]" at bounding box center [635, 124] width 94 height 19
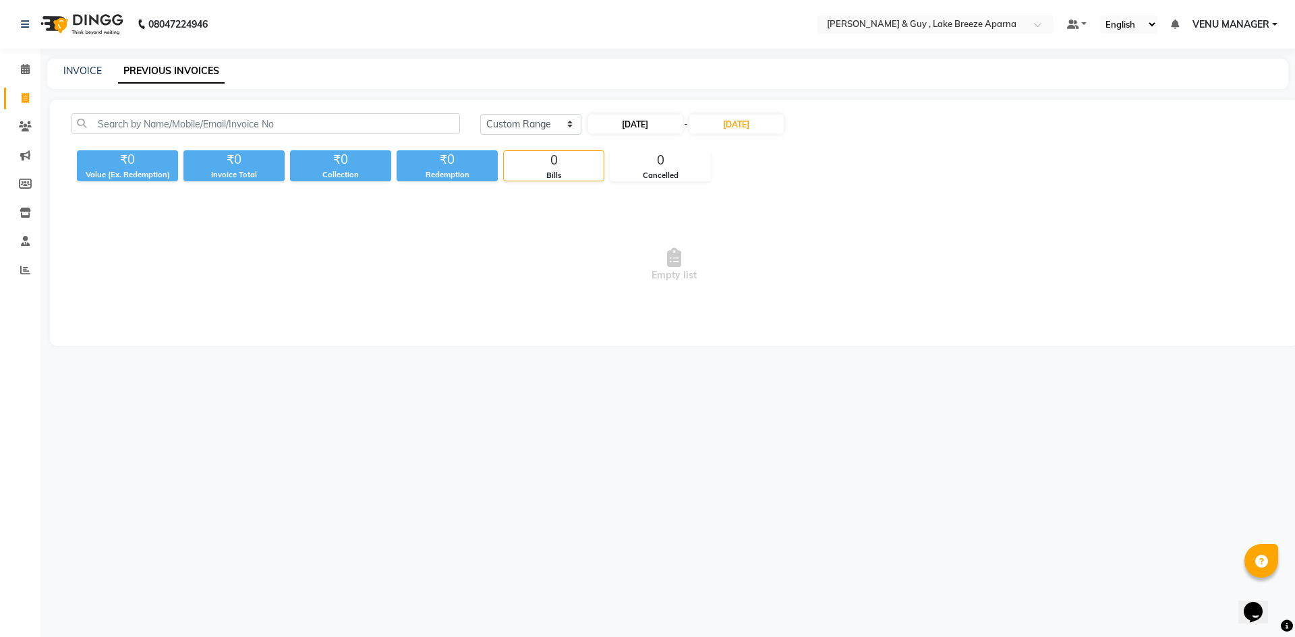
select select "9"
select select "2025"
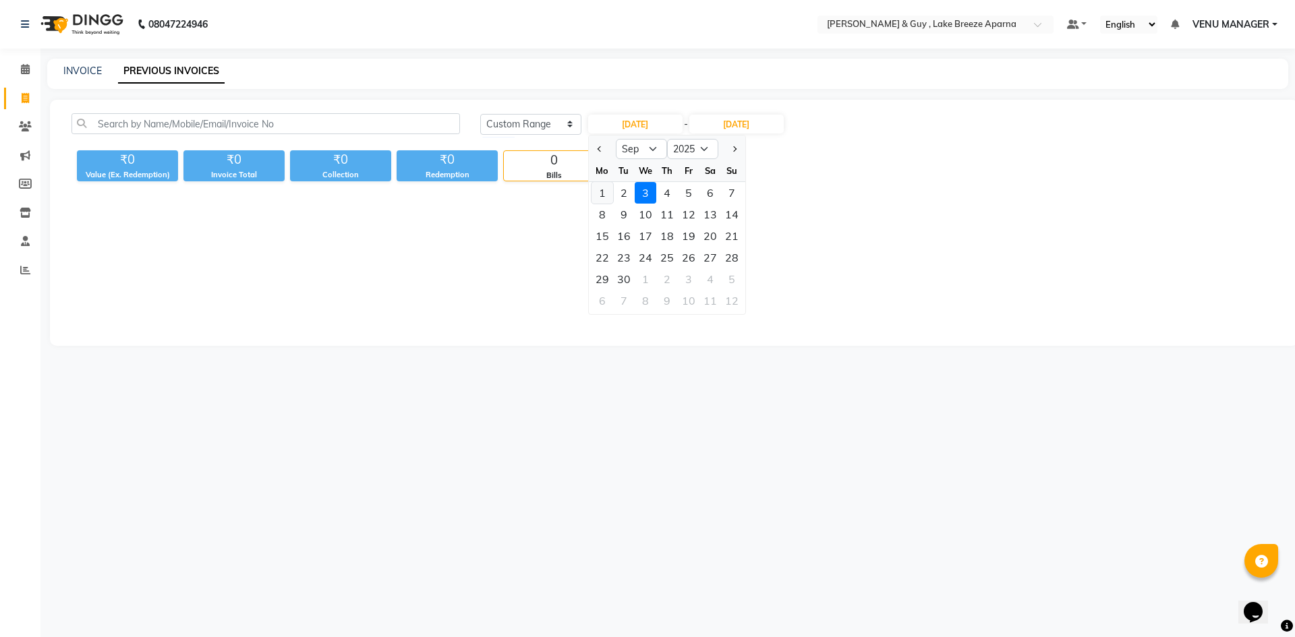
click at [596, 190] on div "1" at bounding box center [602, 193] width 22 height 22
type input "01-09-2025"
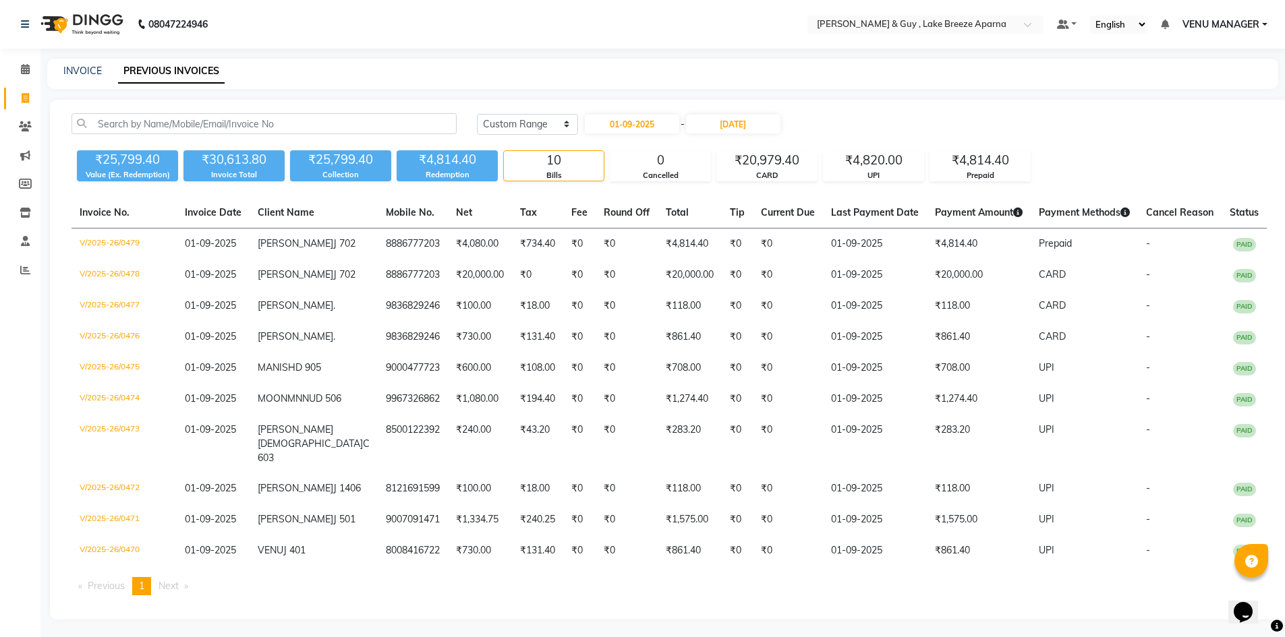
click at [82, 78] on div "INVOICE" at bounding box center [82, 71] width 38 height 14
click at [77, 68] on link "INVOICE" at bounding box center [82, 71] width 38 height 12
select select "8690"
select select "service"
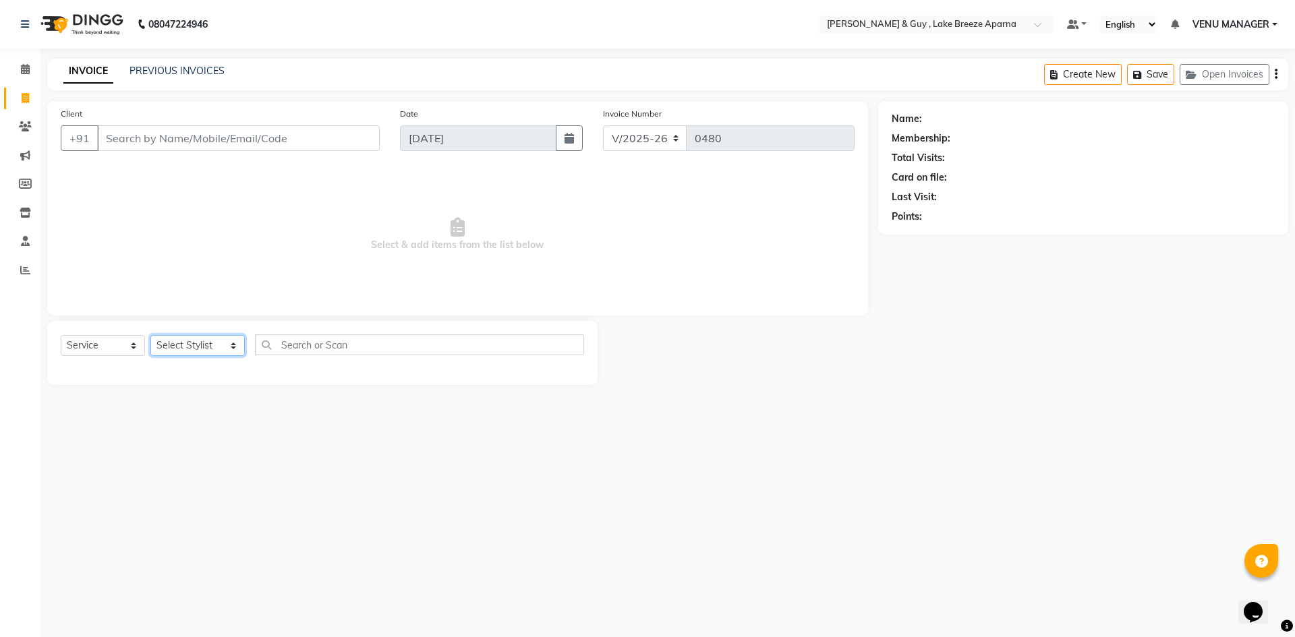
click at [214, 347] on select "Select Stylist ANAS ASLAM [DEMOGRAPHIC_DATA][PERSON_NAME] MANAGER [PERSON_NAME]…" at bounding box center [197, 345] width 94 height 21
select select "87995"
click at [150, 335] on select "Select Stylist ANAS ASLAM [DEMOGRAPHIC_DATA][PERSON_NAME] MANAGER [PERSON_NAME]…" at bounding box center [197, 345] width 94 height 21
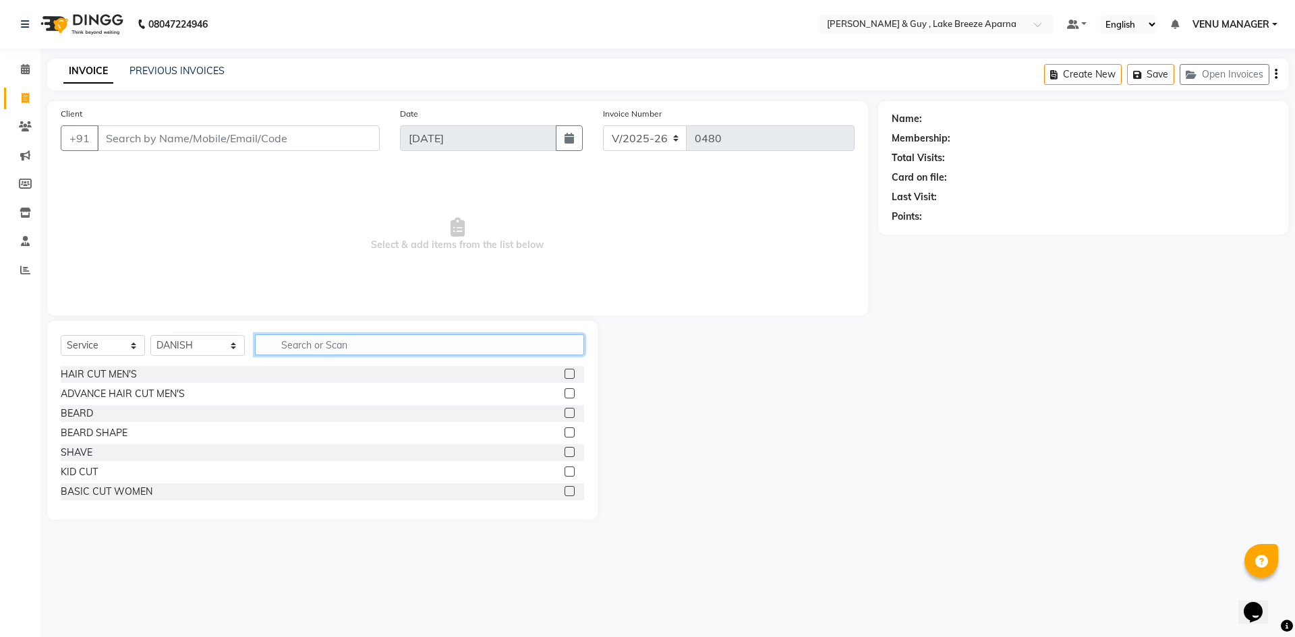
click at [283, 347] on input "text" at bounding box center [419, 344] width 329 height 21
click at [96, 372] on div "HAIR CUT MEN'S" at bounding box center [99, 375] width 76 height 14
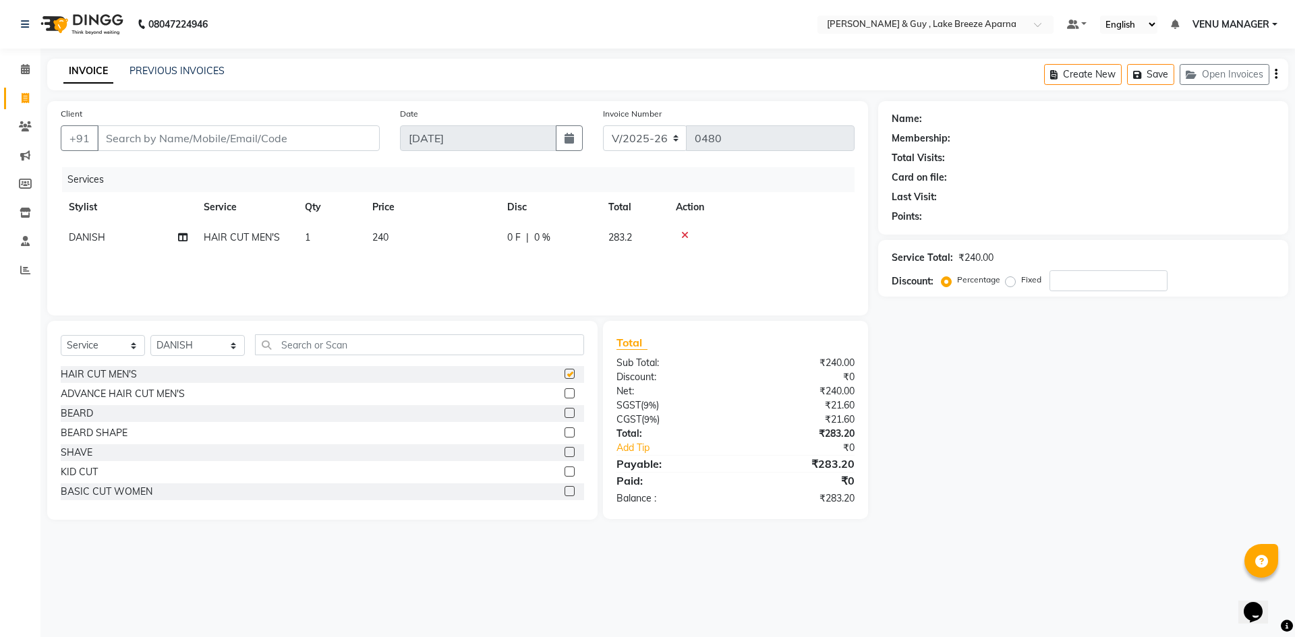
checkbox input "false"
click at [798, 586] on div "08047224946 Select Location × Toni & Guy , Lake Breeze Aparna Default Panel My …" at bounding box center [647, 318] width 1295 height 637
click at [227, 123] on div "Client +91" at bounding box center [220, 134] width 339 height 55
click at [227, 129] on input "Client" at bounding box center [238, 138] width 283 height 26
click at [393, 239] on td "240" at bounding box center [431, 238] width 135 height 30
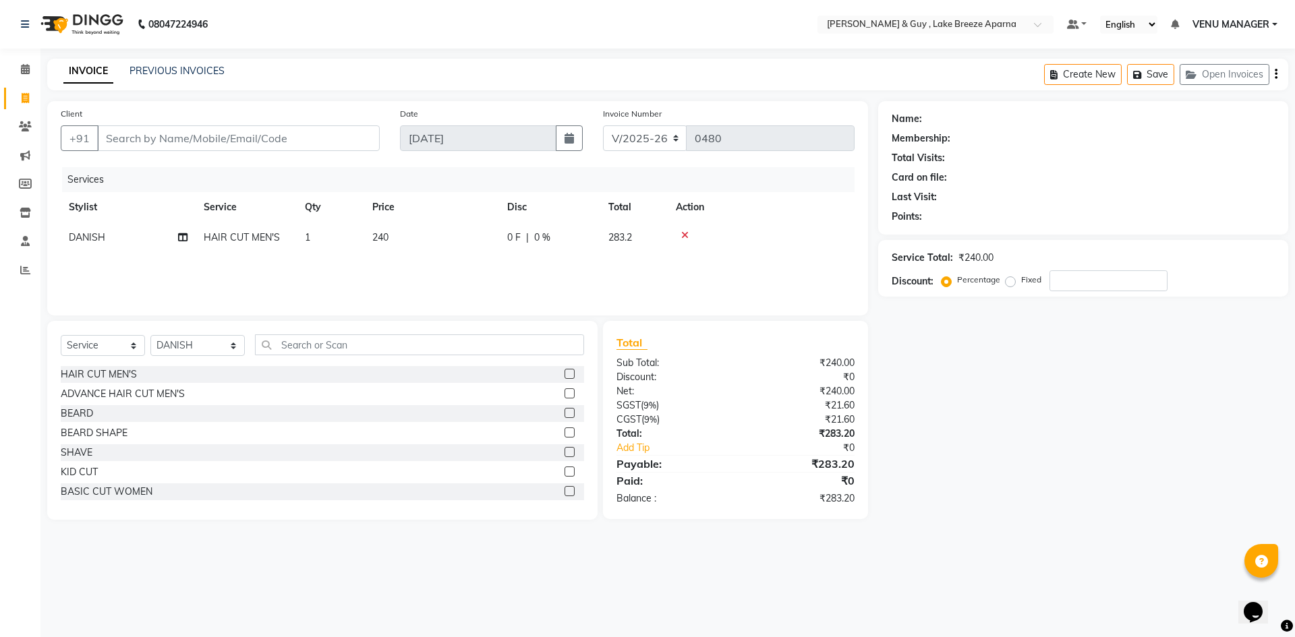
select select "87995"
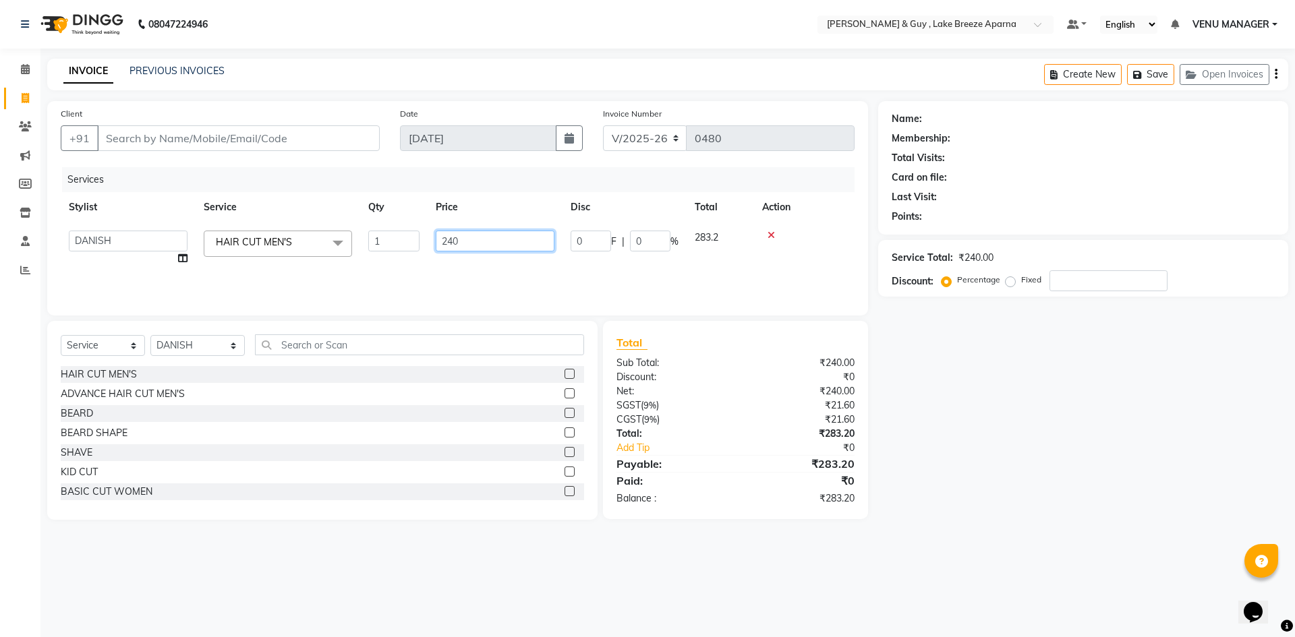
click at [451, 247] on input "240" at bounding box center [495, 241] width 119 height 21
type input "170"
click at [1026, 555] on div "08047224946 Select Location × Toni & Guy , Lake Breeze Aparna Default Panel My …" at bounding box center [647, 318] width 1295 height 637
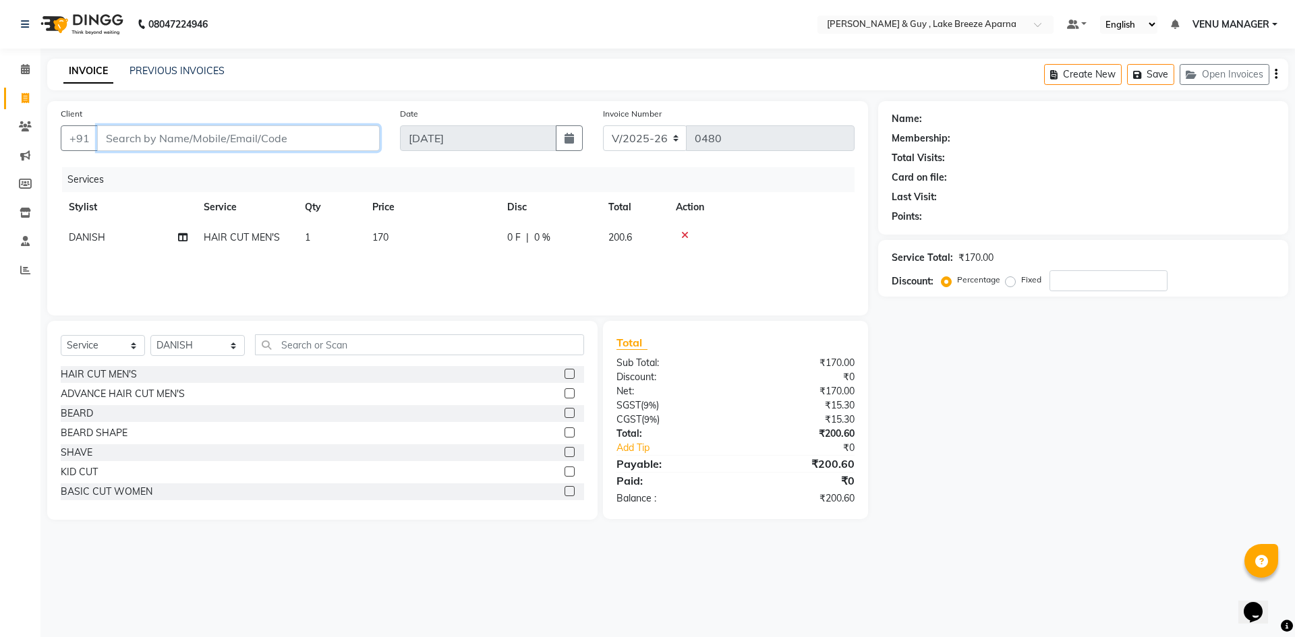
click at [318, 137] on input "Client" at bounding box center [238, 138] width 283 height 26
click at [386, 234] on span "170" at bounding box center [380, 237] width 16 height 12
select select "87995"
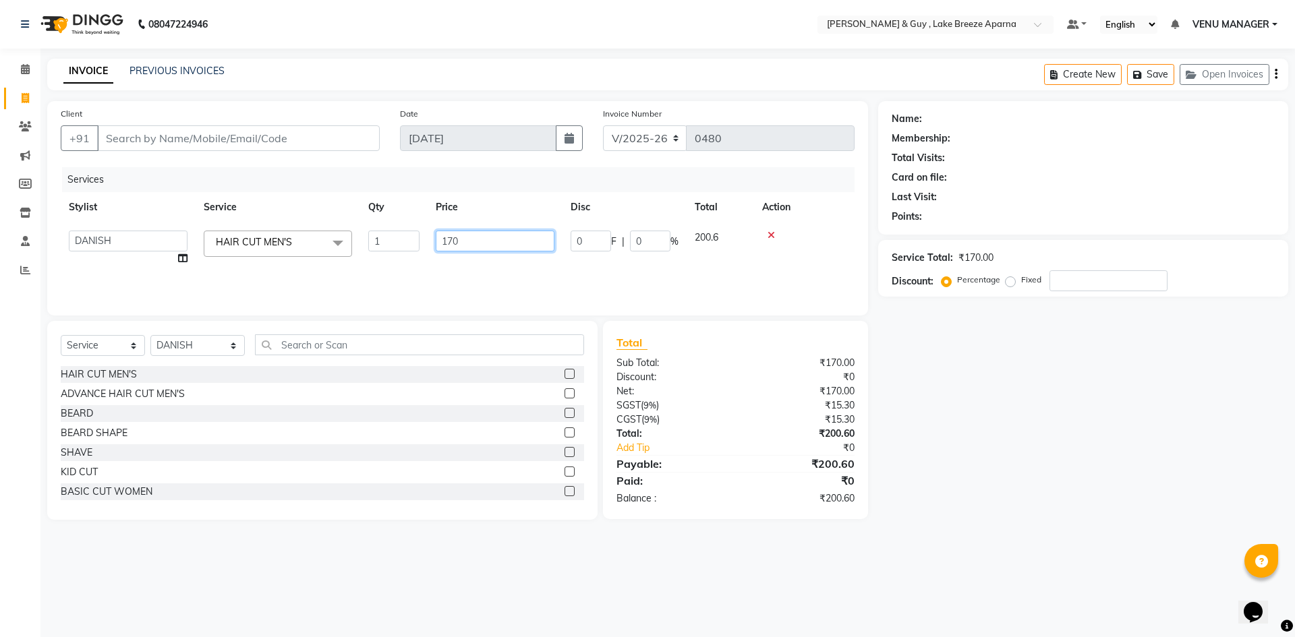
click at [451, 246] on input "170" at bounding box center [495, 241] width 119 height 21
type input "100"
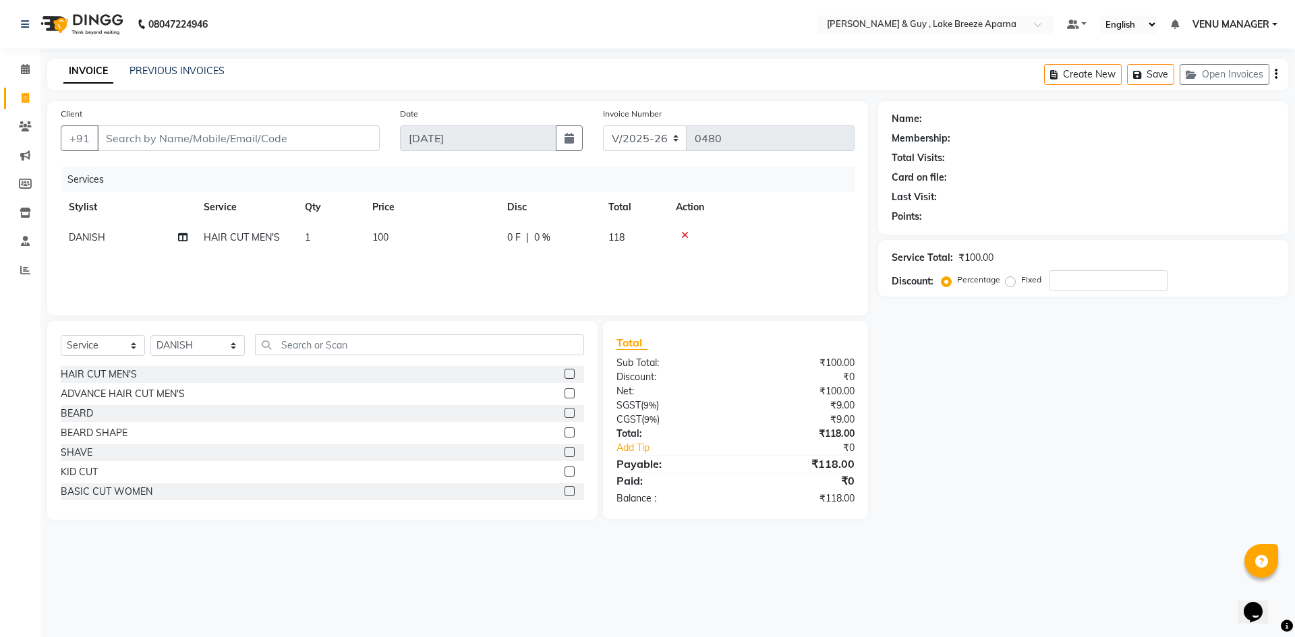
click at [1008, 413] on div "Name: Membership: Total Visits: Card on file: Last Visit: Points: Service Total…" at bounding box center [1088, 310] width 420 height 419
click at [386, 230] on td "100" at bounding box center [431, 238] width 135 height 30
select select "87995"
click at [450, 241] on input "100" at bounding box center [495, 241] width 119 height 21
type input "130"
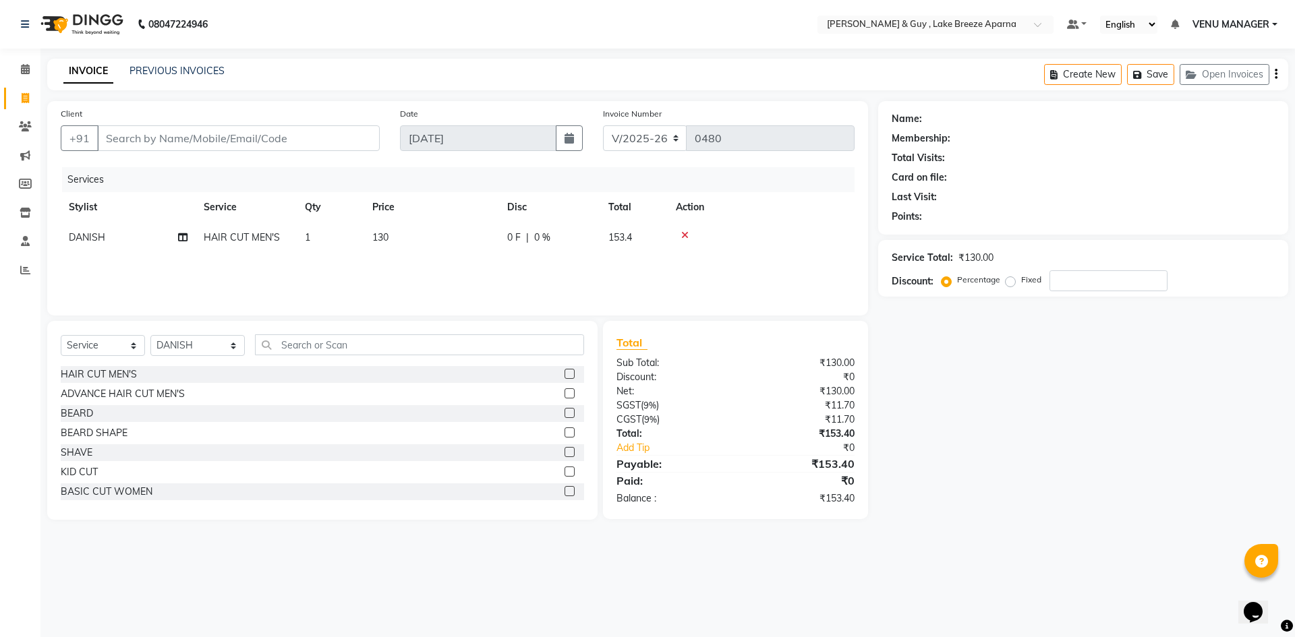
click at [1103, 419] on div "Name: Membership: Total Visits: Card on file: Last Visit: Points: Service Total…" at bounding box center [1088, 310] width 420 height 419
click at [394, 241] on td "130" at bounding box center [431, 238] width 135 height 30
select select "87995"
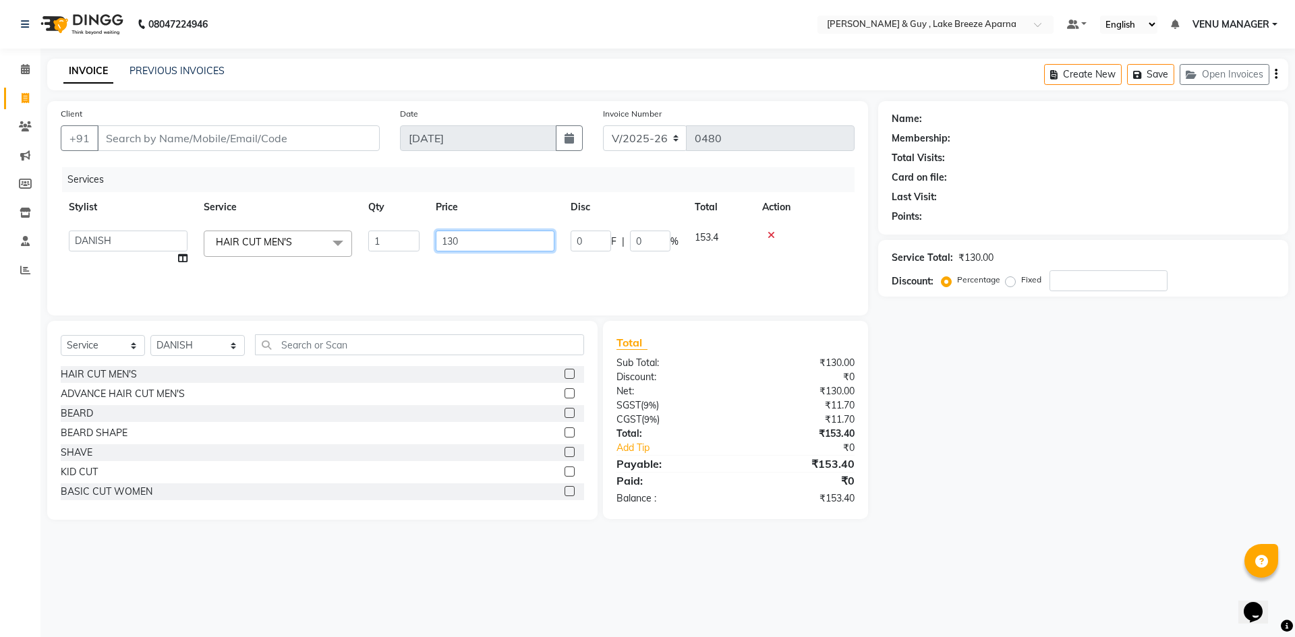
click at [447, 246] on input "130" at bounding box center [495, 241] width 119 height 21
type input "126"
click at [1017, 446] on div "Name: Membership: Total Visits: Card on file: Last Visit: Points: Service Total…" at bounding box center [1088, 310] width 420 height 419
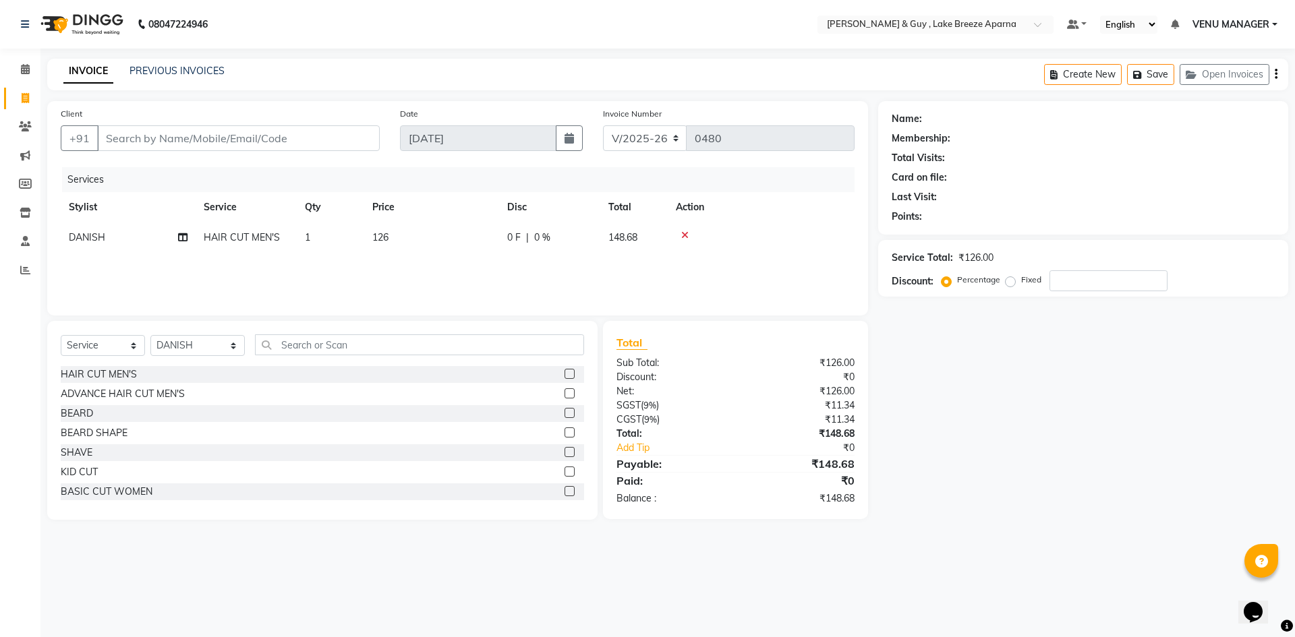
click at [382, 239] on span "126" at bounding box center [380, 237] width 16 height 12
select select "87995"
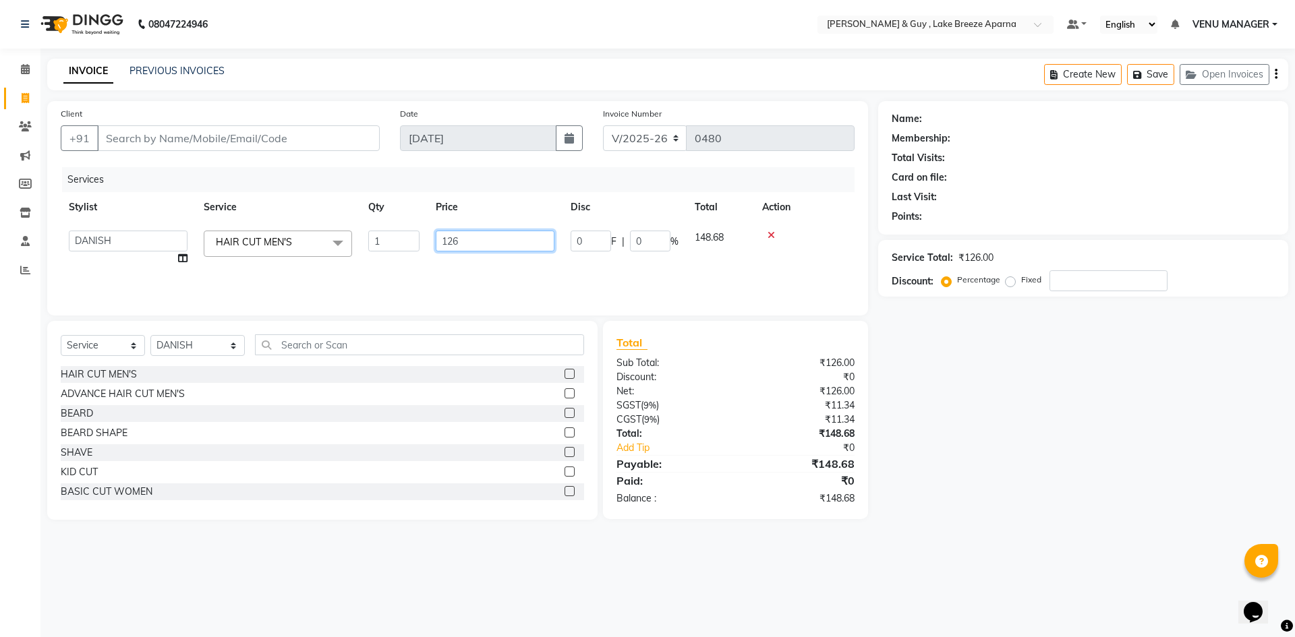
click at [466, 243] on input "126" at bounding box center [495, 241] width 119 height 21
type input "127"
click at [1047, 494] on div "Name: Membership: Total Visits: Card on file: Last Visit: Points: Service Total…" at bounding box center [1088, 310] width 420 height 419
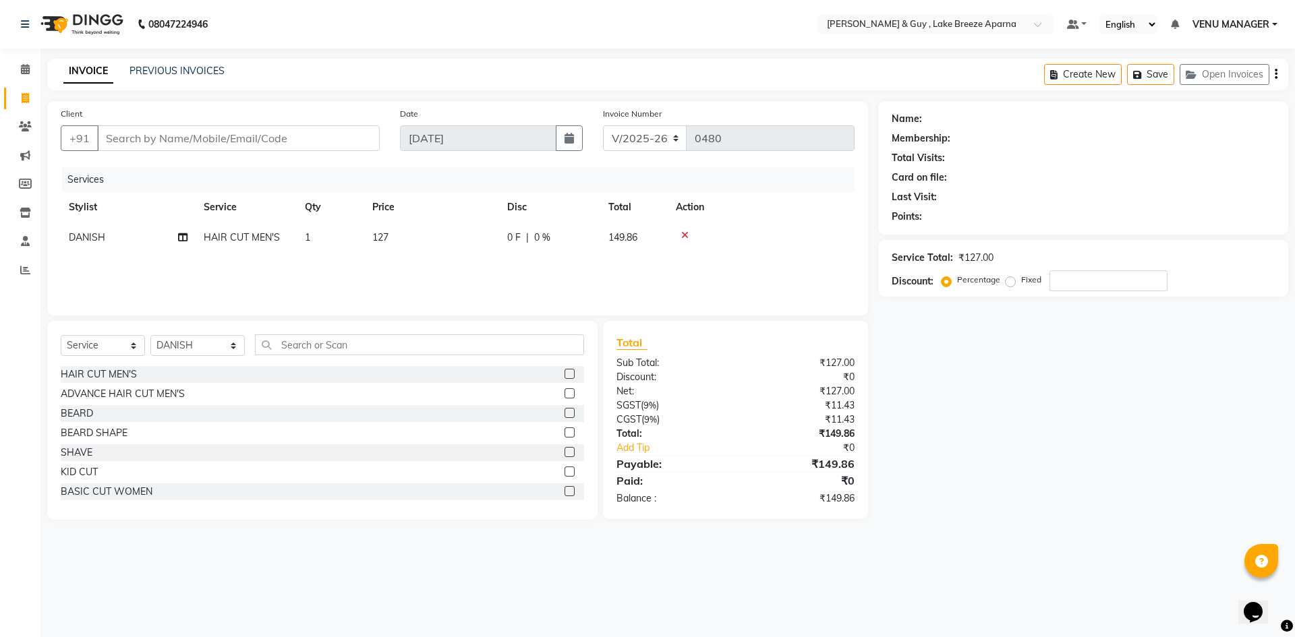
click at [1271, 514] on div "Name: Membership: Total Visits: Card on file: Last Visit: Points: Service Total…" at bounding box center [1088, 310] width 420 height 419
click at [684, 233] on icon at bounding box center [684, 235] width 7 height 9
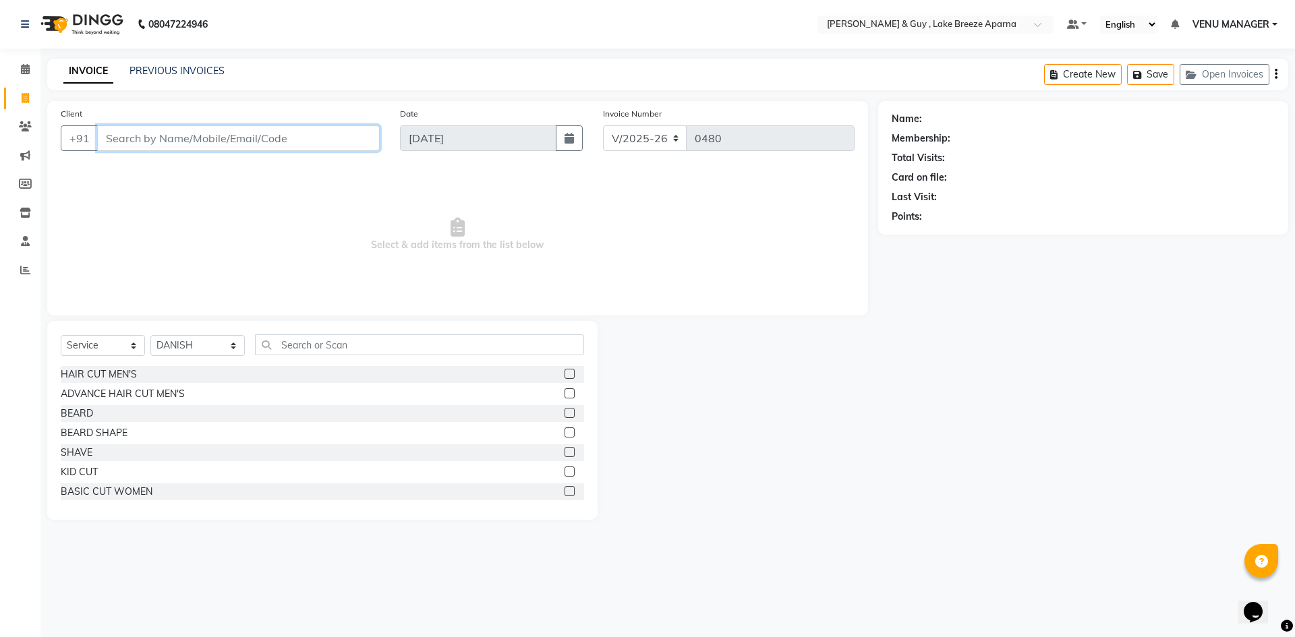
click at [158, 142] on input "Client" at bounding box center [238, 138] width 283 height 26
type input "BEARD"
click at [81, 414] on div "BEARD" at bounding box center [77, 414] width 32 height 14
checkbox input "false"
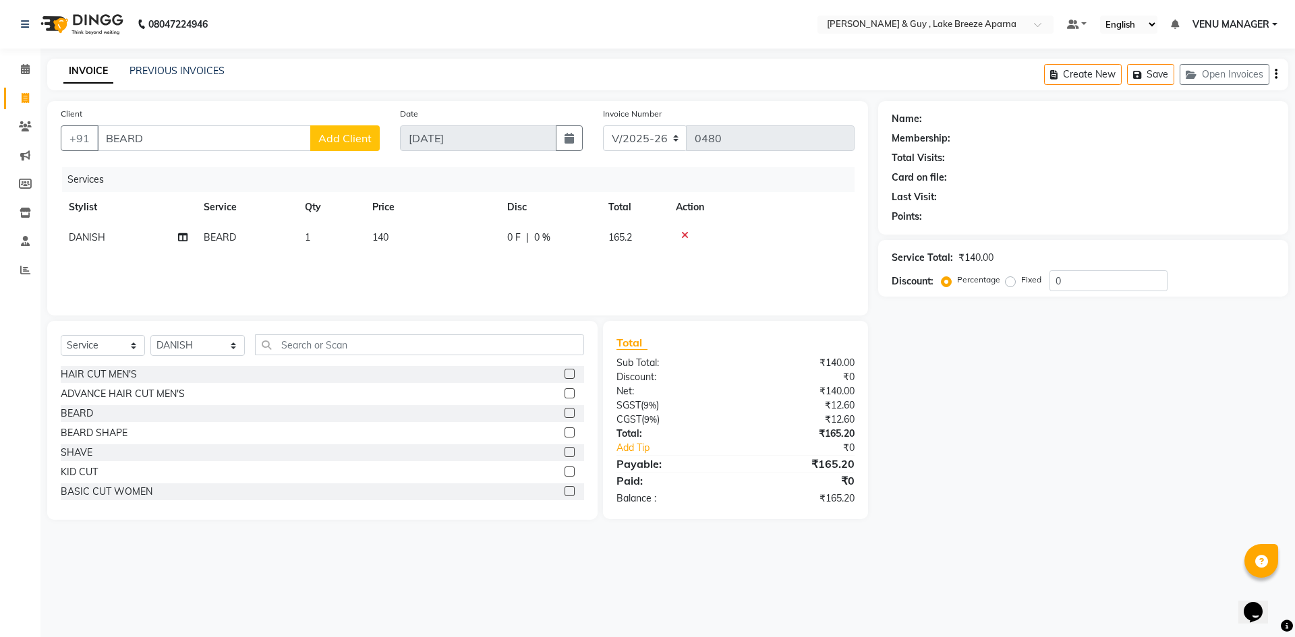
click at [1001, 553] on div "08047224946 Select Location × Toni & Guy , Lake Breeze Aparna Default Panel My …" at bounding box center [647, 318] width 1295 height 637
click at [401, 233] on td "140" at bounding box center [431, 238] width 135 height 30
select select "87995"
click at [456, 247] on input "140" at bounding box center [495, 241] width 119 height 21
click at [454, 233] on input "140" at bounding box center [495, 241] width 119 height 21
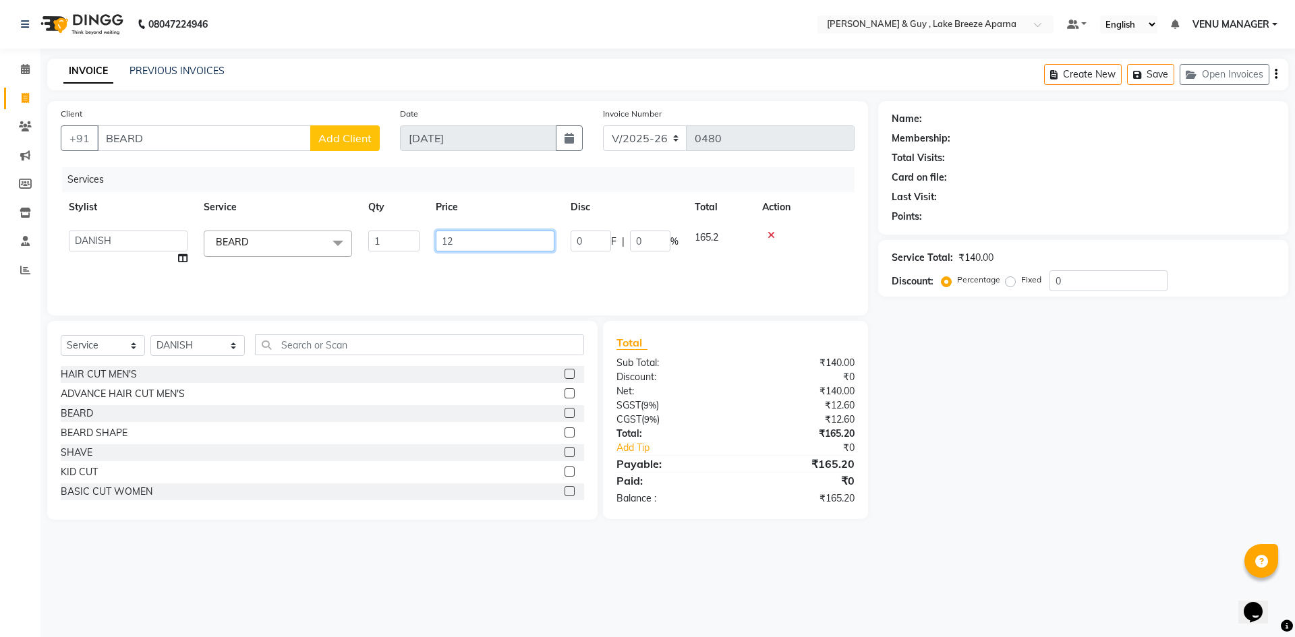
type input "126"
click at [1157, 529] on main "INVOICE PREVIOUS INVOICES Create New Save Open Invoices Client +91 BEARD Add Cl…" at bounding box center [667, 299] width 1254 height 481
click at [429, 234] on td "126" at bounding box center [431, 238] width 135 height 30
select select "87995"
click at [471, 236] on input "126" at bounding box center [495, 241] width 119 height 21
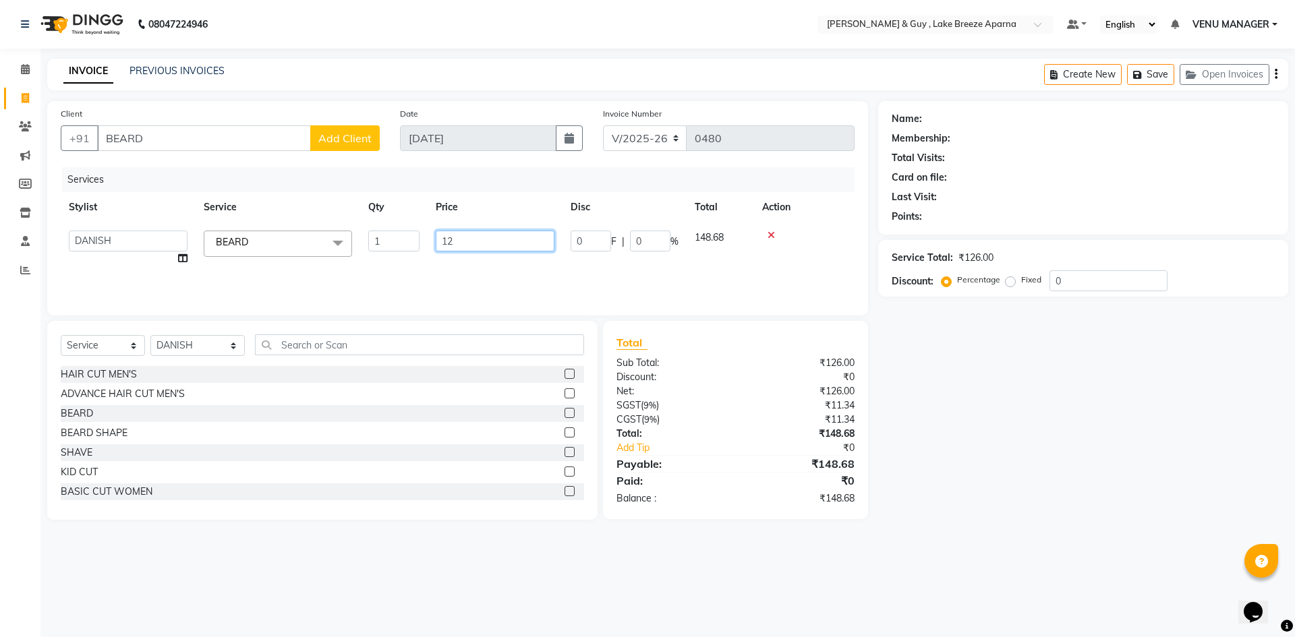
type input "127"
click at [906, 394] on div "Name: Membership: Total Visits: Card on file: Last Visit: Points: Service Total…" at bounding box center [1088, 310] width 420 height 419
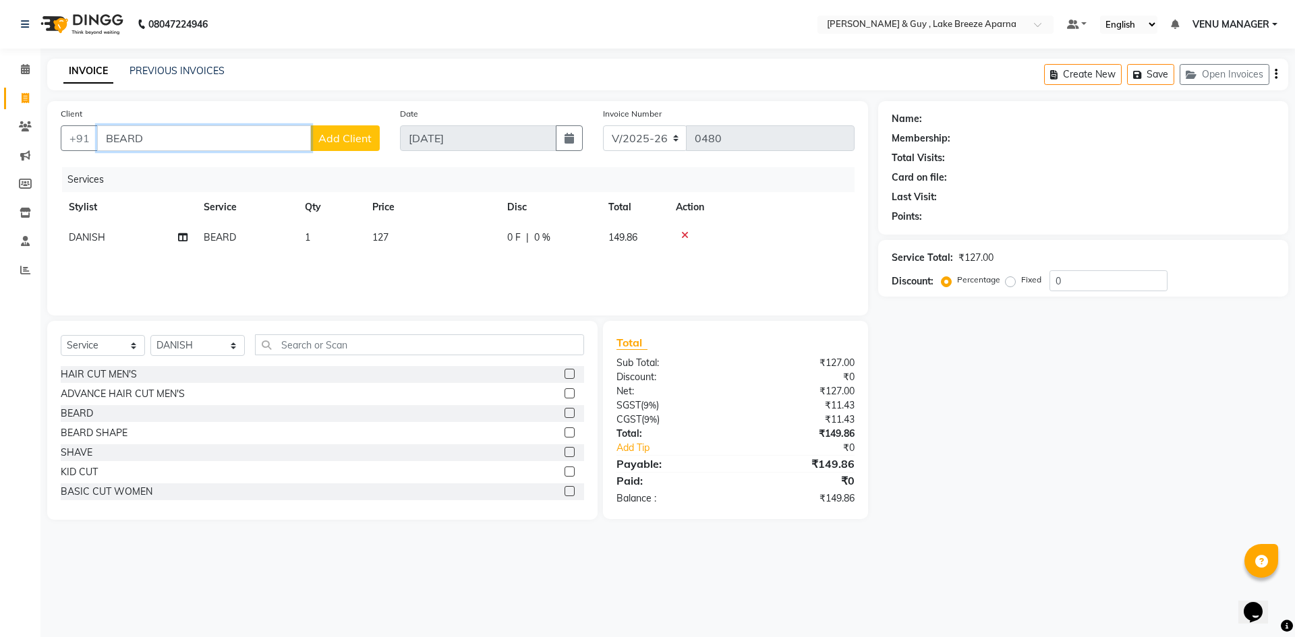
click at [116, 142] on input "BEARD" at bounding box center [204, 138] width 214 height 26
click at [250, 130] on input "Client" at bounding box center [238, 138] width 283 height 26
type input "8121695566"
click at [328, 146] on button "Add Client" at bounding box center [344, 138] width 69 height 26
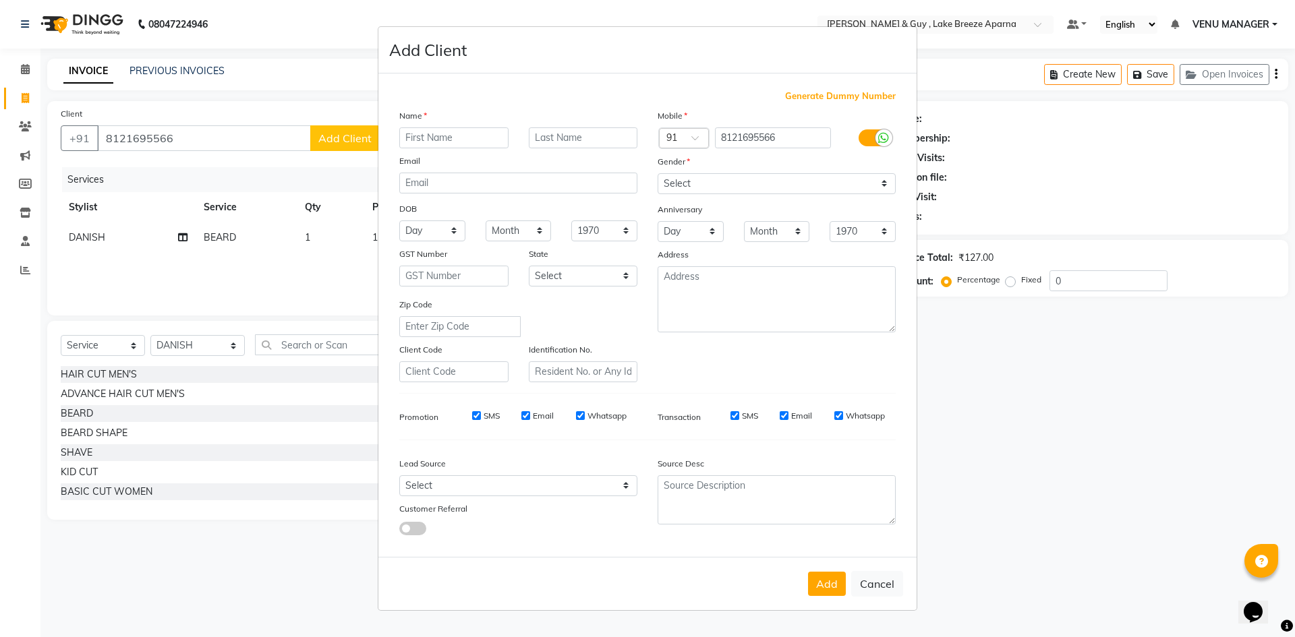
click at [428, 138] on input "text" at bounding box center [453, 137] width 109 height 21
type input "T&G"
click at [547, 136] on input "text" at bounding box center [583, 137] width 109 height 21
type input "."
click at [773, 178] on select "Select [DEMOGRAPHIC_DATA] [DEMOGRAPHIC_DATA] Other Prefer Not To Say" at bounding box center [776, 183] width 238 height 21
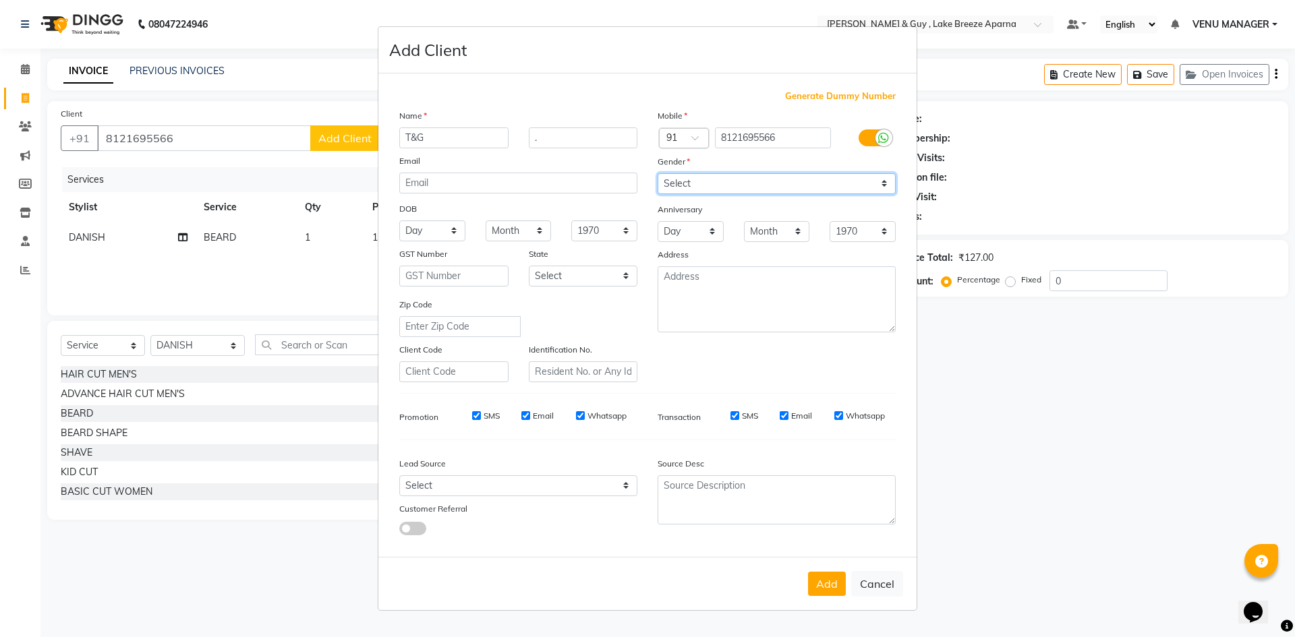
select select "other"
click at [657, 173] on select "Select [DEMOGRAPHIC_DATA] [DEMOGRAPHIC_DATA] Other Prefer Not To Say" at bounding box center [776, 183] width 238 height 21
click at [871, 183] on select "Select [DEMOGRAPHIC_DATA] [DEMOGRAPHIC_DATA] Other Prefer Not To Say" at bounding box center [776, 183] width 238 height 21
click at [657, 173] on select "Select [DEMOGRAPHIC_DATA] [DEMOGRAPHIC_DATA] Other Prefer Not To Say" at bounding box center [776, 183] width 238 height 21
click at [828, 590] on button "Add" at bounding box center [827, 584] width 38 height 24
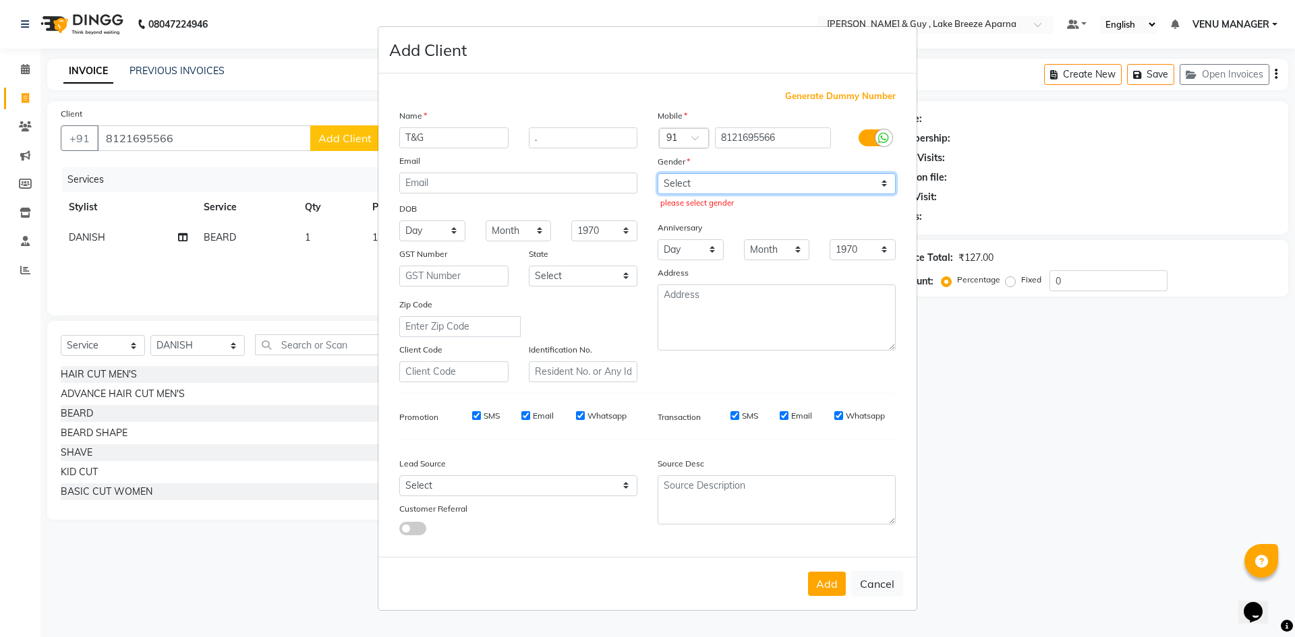
click at [871, 188] on select "Select [DEMOGRAPHIC_DATA] [DEMOGRAPHIC_DATA] Other Prefer Not To Say" at bounding box center [776, 183] width 238 height 21
select select "[DEMOGRAPHIC_DATA]"
click at [657, 173] on select "Select [DEMOGRAPHIC_DATA] [DEMOGRAPHIC_DATA] Other Prefer Not To Say" at bounding box center [776, 183] width 238 height 21
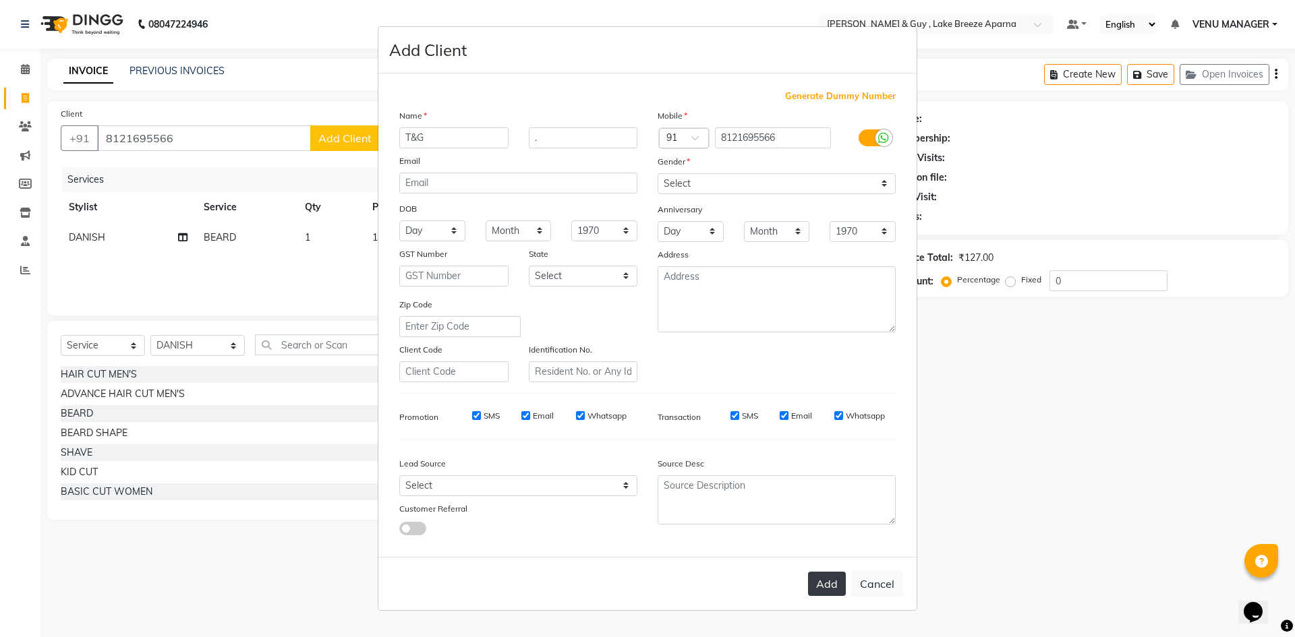
click at [835, 582] on button "Add" at bounding box center [827, 584] width 38 height 24
select select
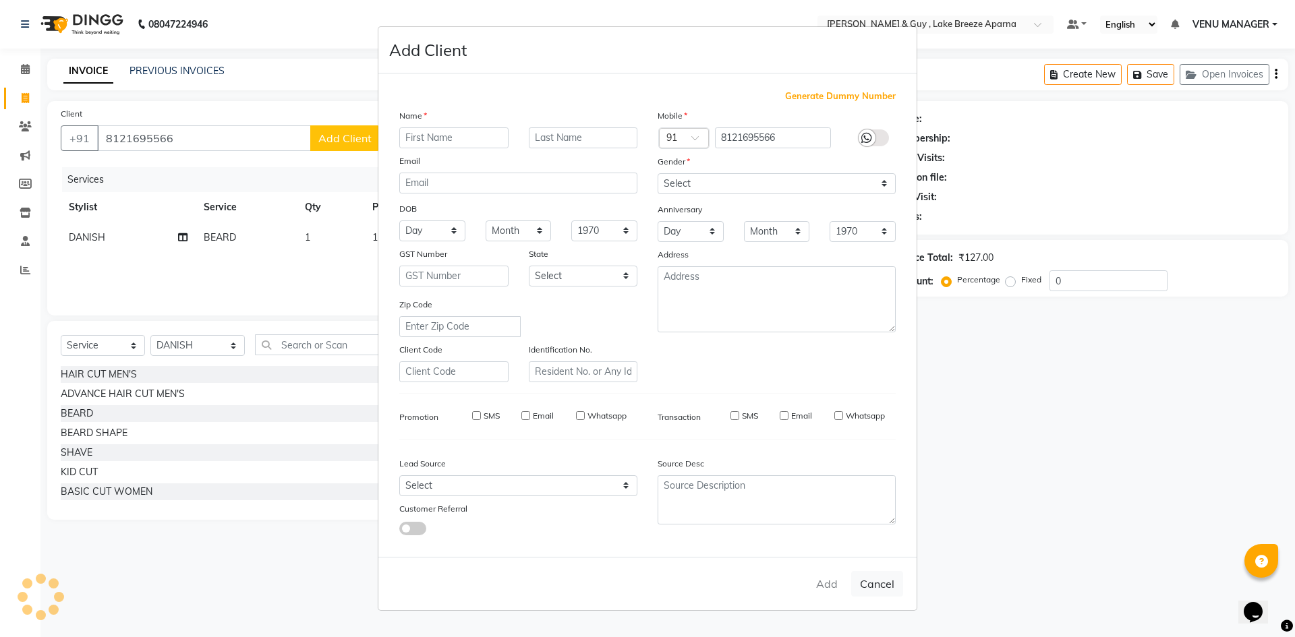
select select
checkbox input "false"
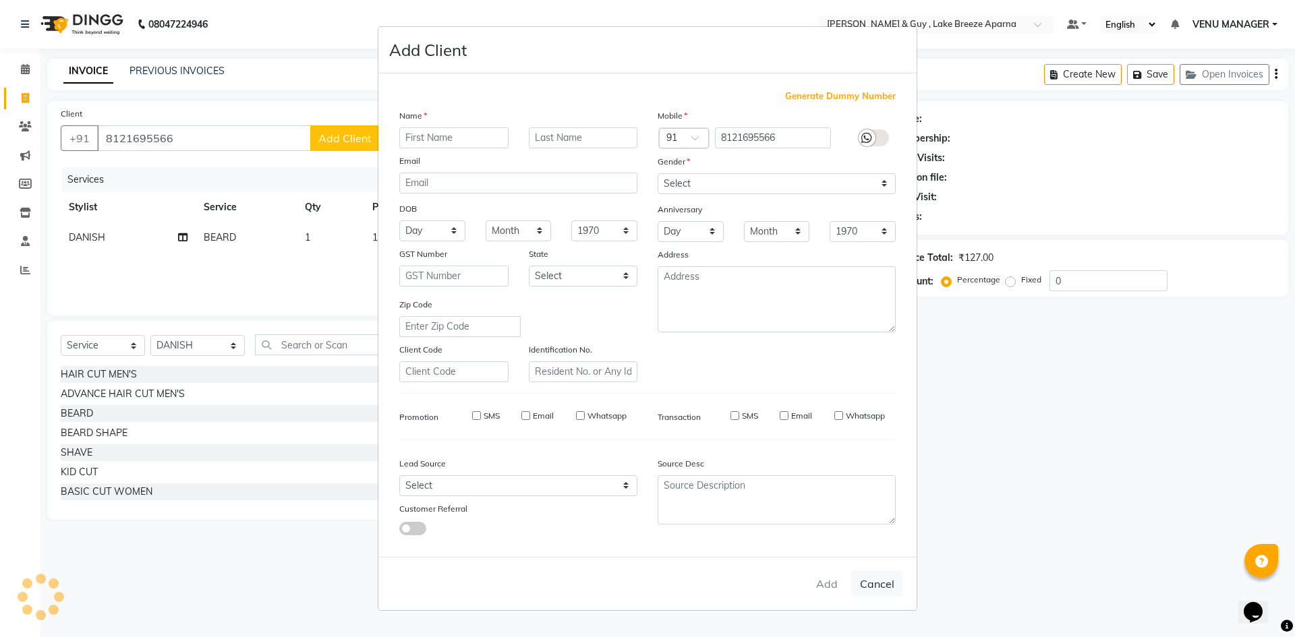
checkbox input "false"
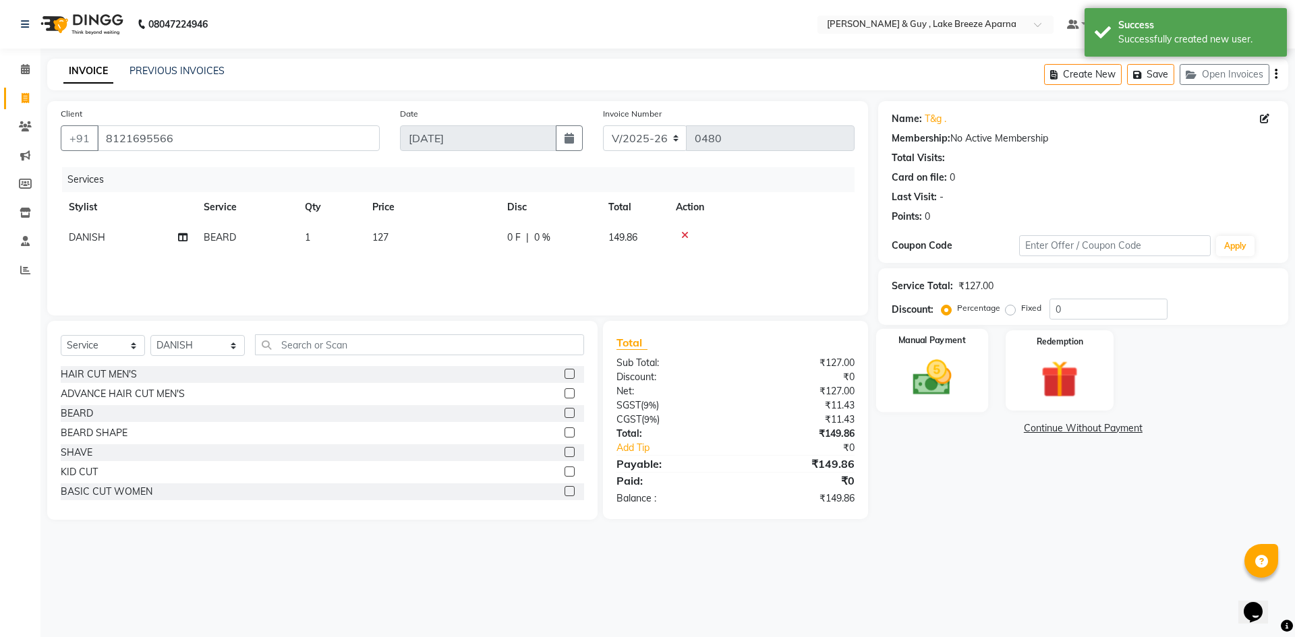
drag, startPoint x: 914, startPoint y: 391, endPoint x: 915, endPoint y: 410, distance: 18.9
click at [914, 391] on img at bounding box center [931, 377] width 63 height 45
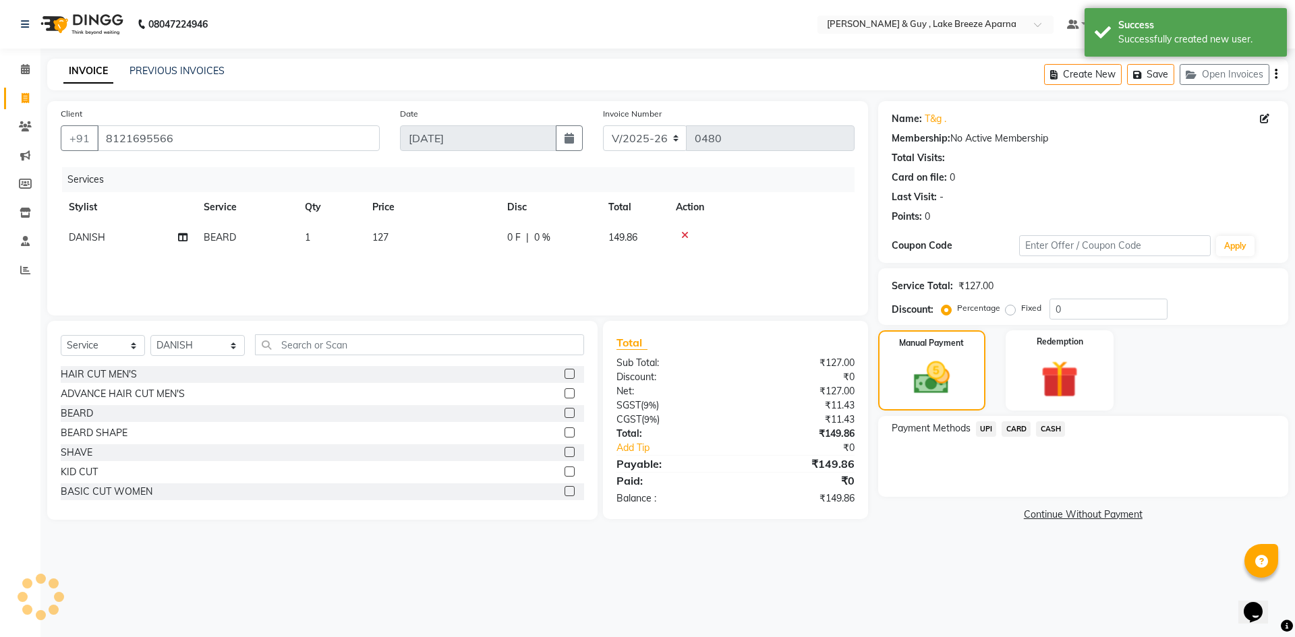
click at [1043, 431] on span "CASH" at bounding box center [1050, 429] width 29 height 16
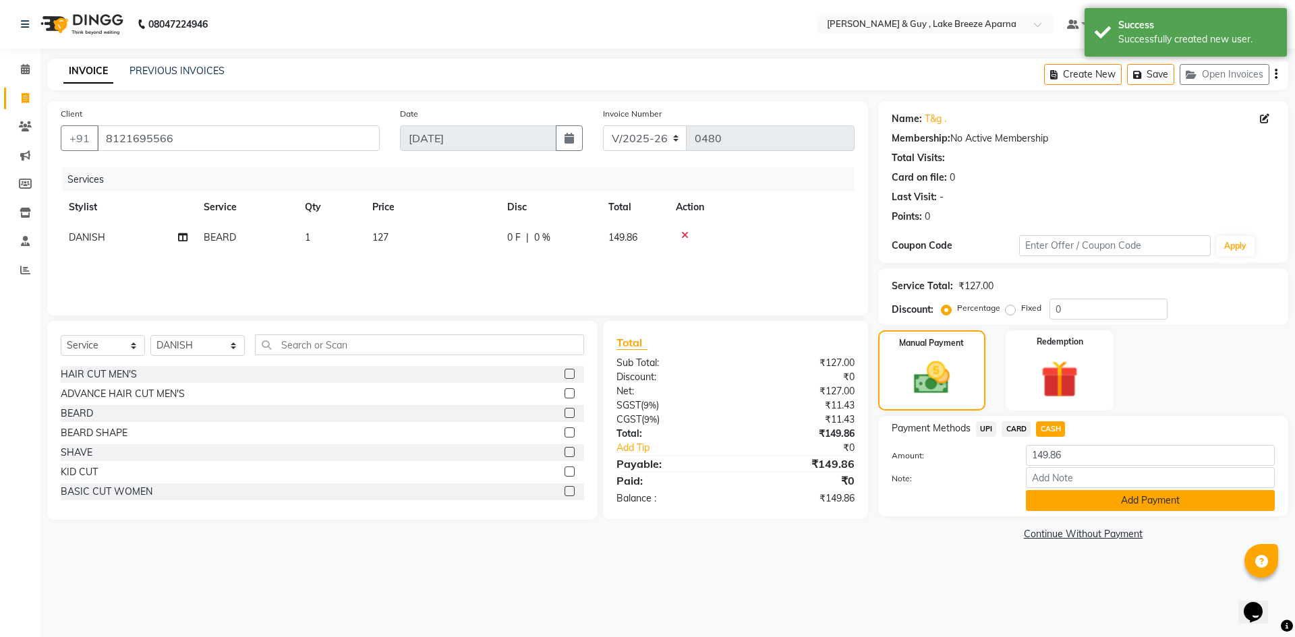
click at [1056, 498] on button "Add Payment" at bounding box center [1150, 500] width 249 height 21
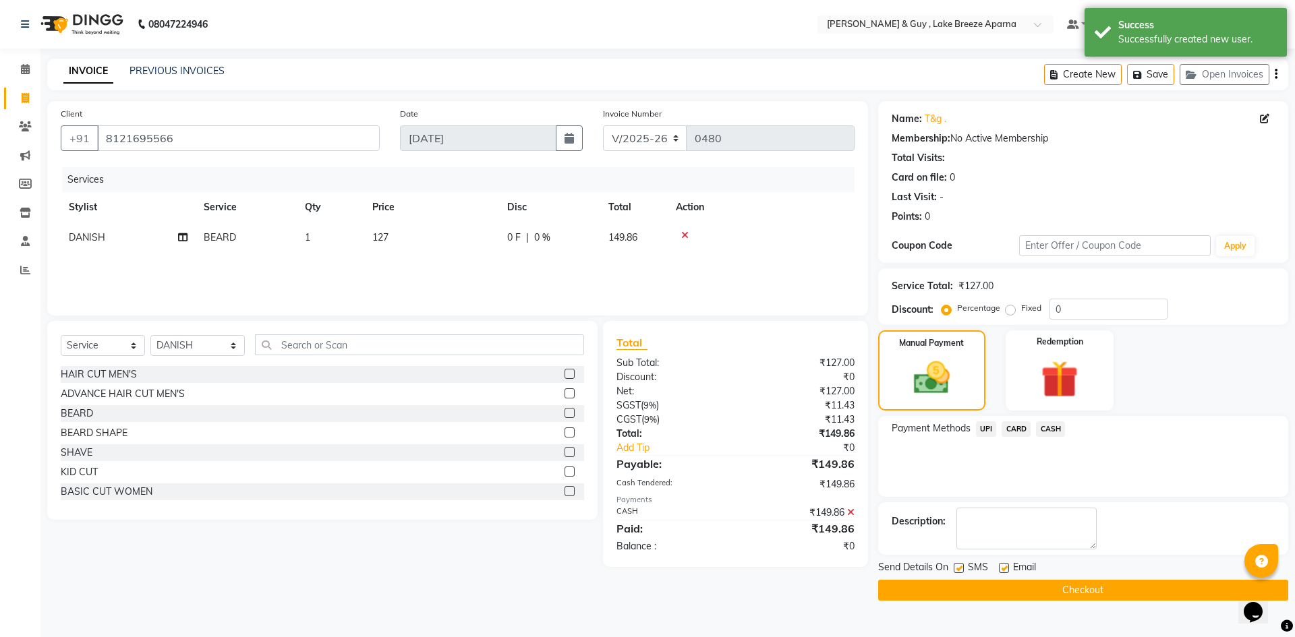
click at [1003, 564] on label at bounding box center [1004, 568] width 10 height 10
click at [1003, 564] on input "checkbox" at bounding box center [1003, 568] width 9 height 9
checkbox input "false"
click at [984, 597] on button "Checkout" at bounding box center [1083, 590] width 410 height 21
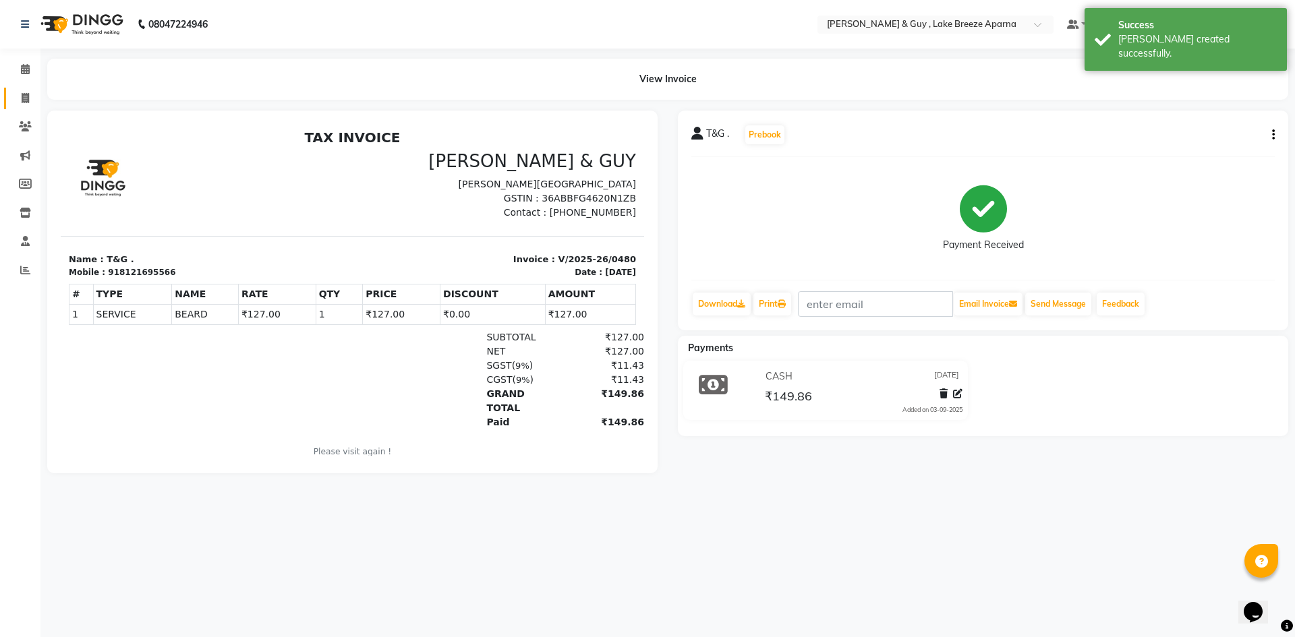
click at [5, 98] on link "Invoice" at bounding box center [20, 99] width 32 height 22
select select "8690"
select select "service"
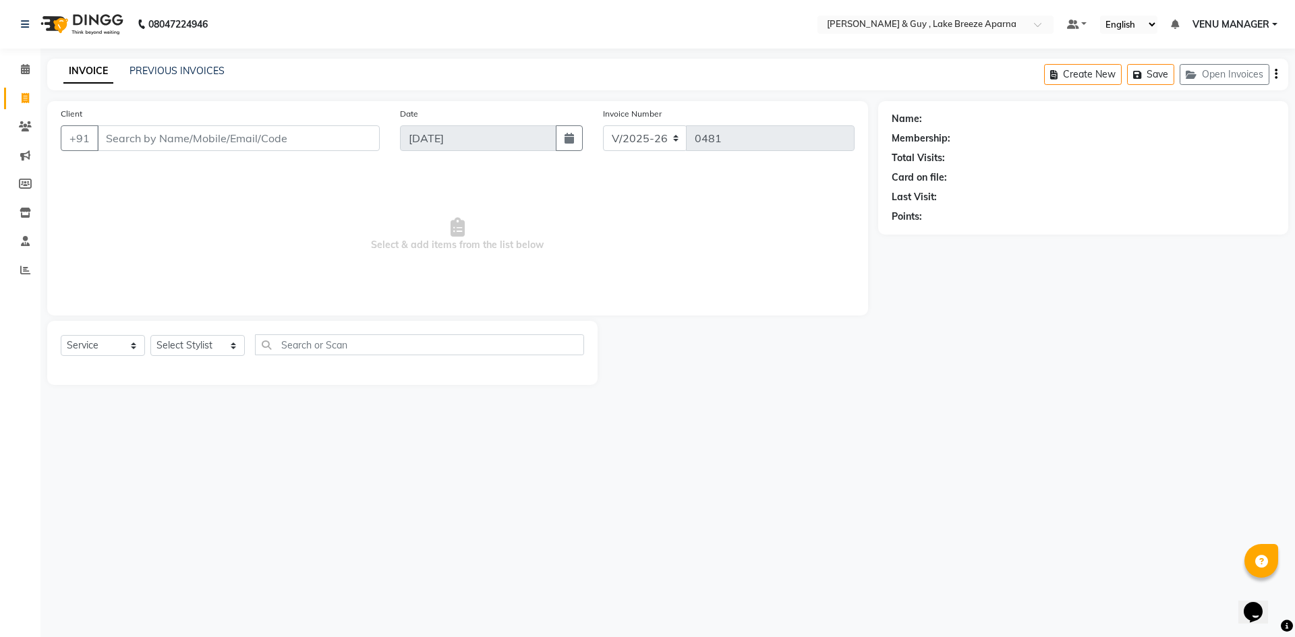
click at [958, 468] on div "08047224946 Select Location × Toni & Guy , Lake Breeze Aparna Default Panel My …" at bounding box center [647, 318] width 1295 height 637
